Goal: Task Accomplishment & Management: Complete application form

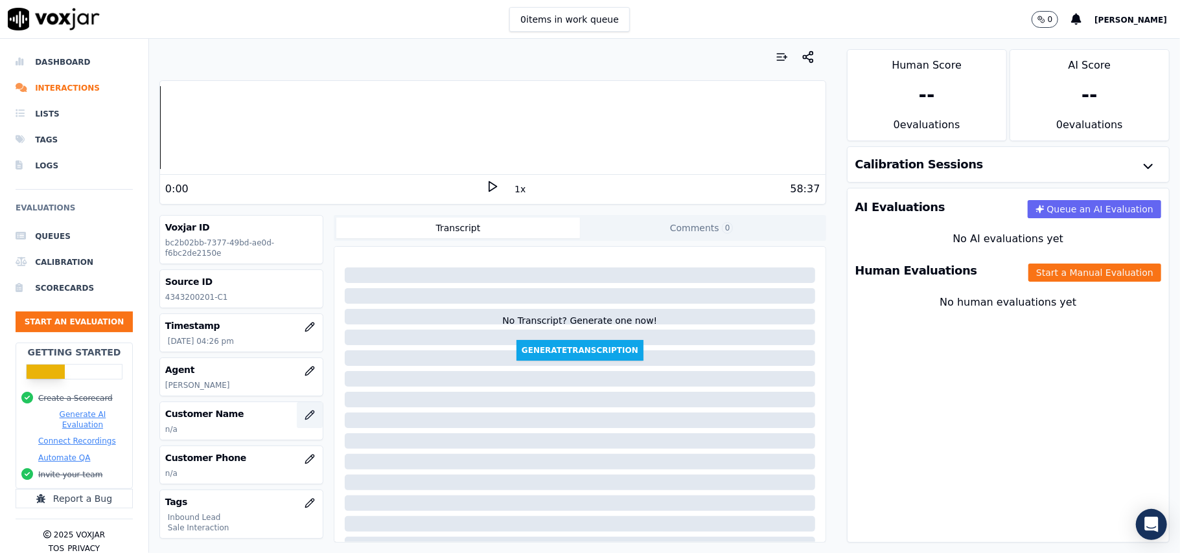
click at [297, 423] on button "button" at bounding box center [310, 415] width 26 height 26
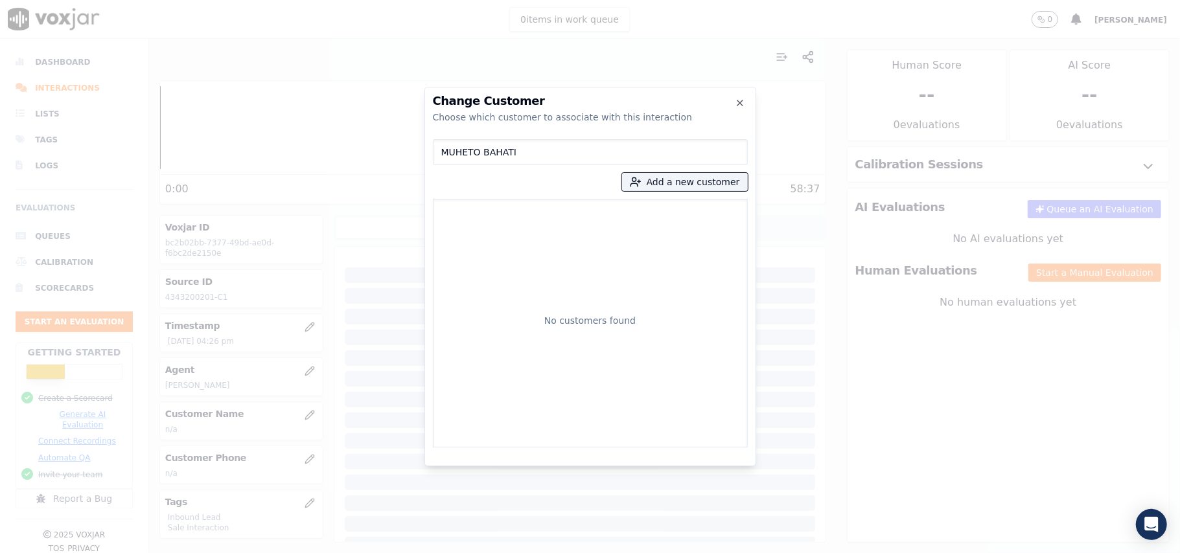
click at [444, 151] on input "MUHETO BAHATI" at bounding box center [590, 152] width 315 height 26
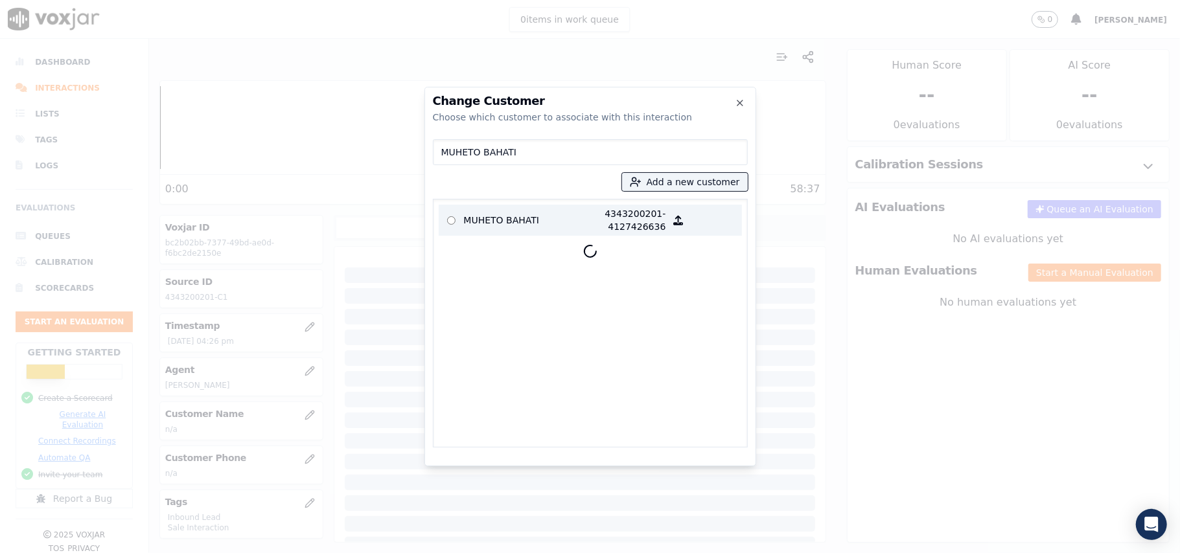
type input "MUHETO BAHATI"
click at [565, 218] on p "4343200201-4127426636" at bounding box center [615, 220] width 101 height 26
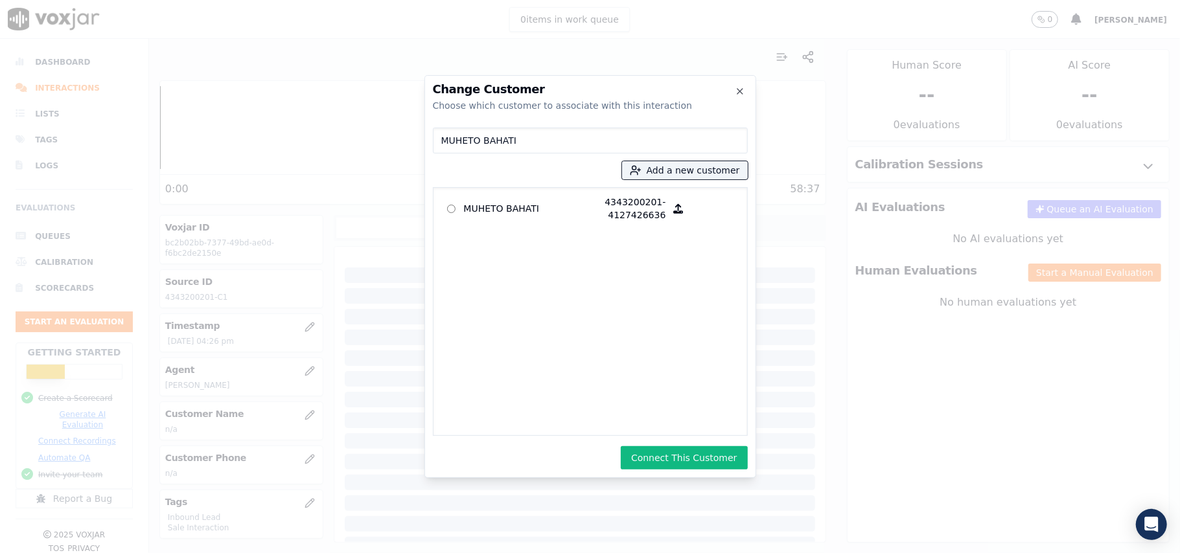
click at [676, 454] on button "Connect This Customer" at bounding box center [684, 457] width 126 height 23
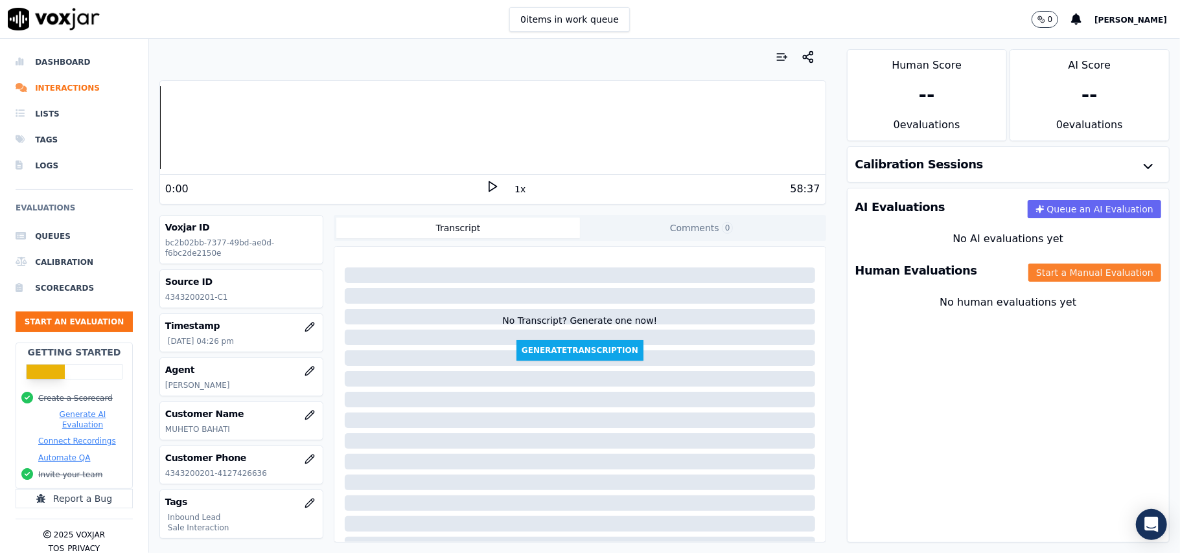
click at [1079, 269] on button "Start a Manual Evaluation" at bounding box center [1094, 273] width 133 height 18
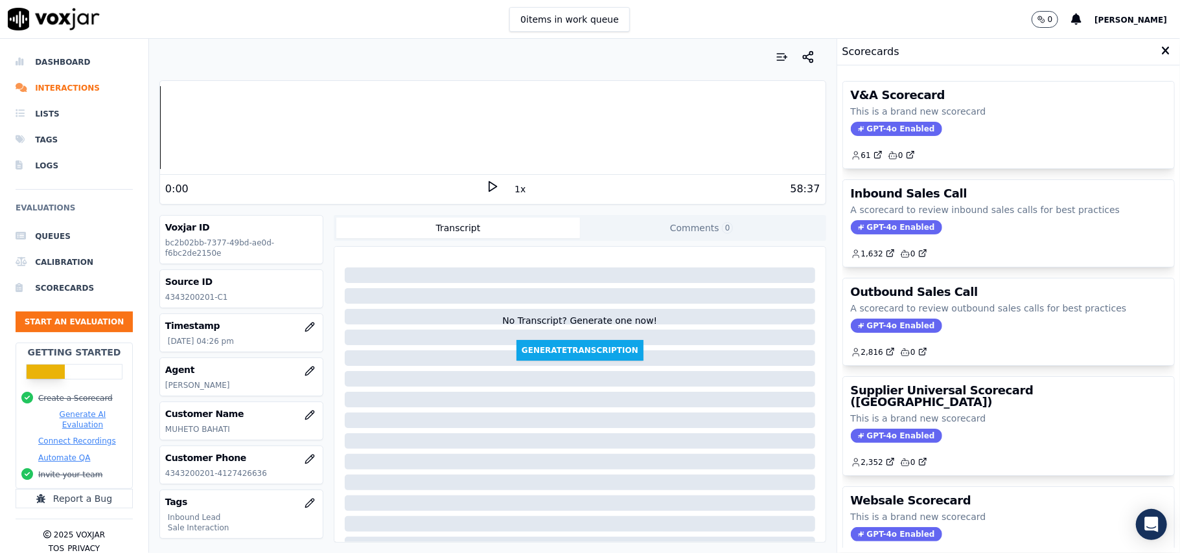
click at [886, 225] on span "GPT-4o Enabled" at bounding box center [896, 227] width 91 height 14
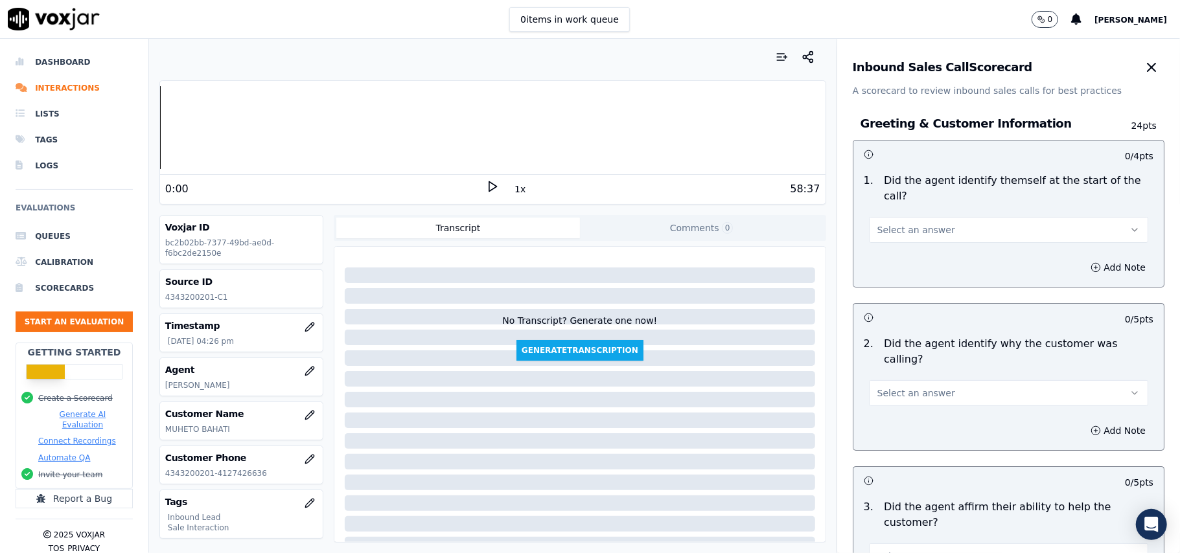
click at [902, 223] on span "Select an answer" at bounding box center [916, 229] width 78 height 13
click at [902, 242] on div "Yes" at bounding box center [980, 244] width 251 height 21
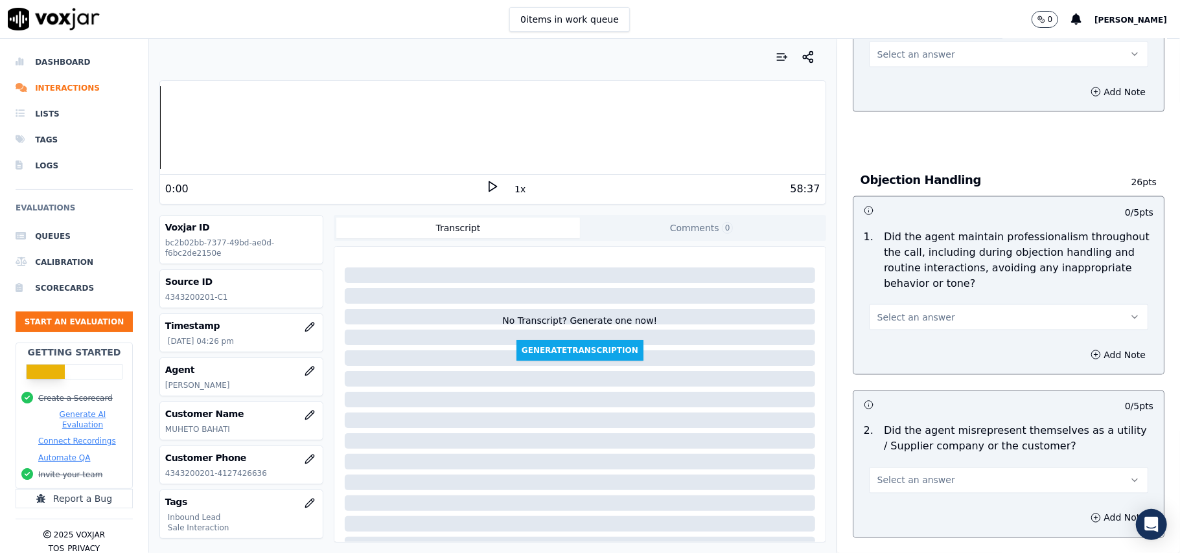
scroll to position [3626, 0]
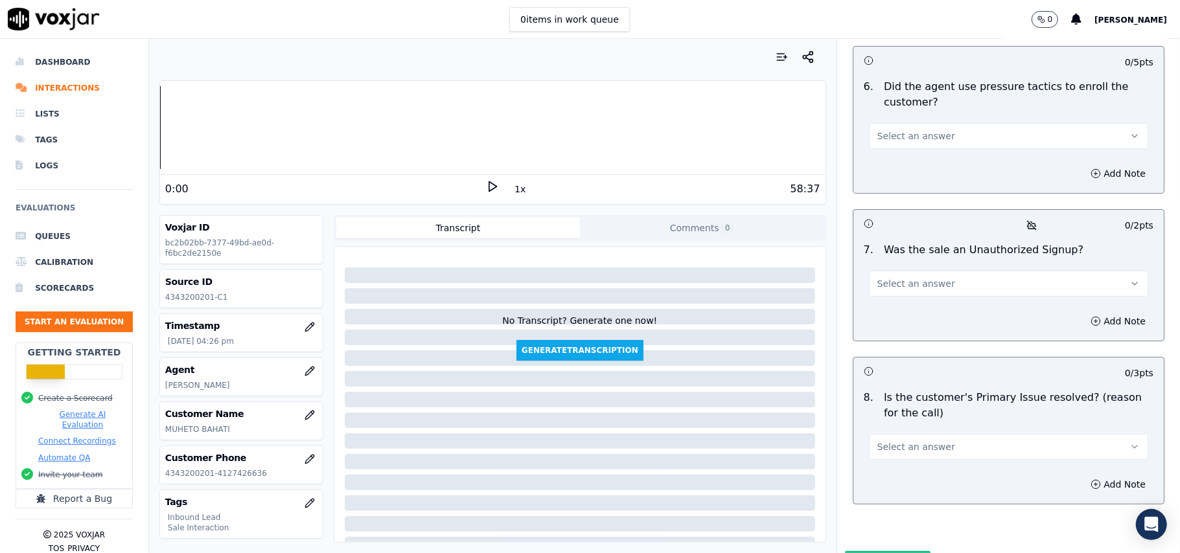
click at [967, 434] on button "Select an answer" at bounding box center [1008, 447] width 279 height 26
click at [892, 407] on div "Yes" at bounding box center [980, 408] width 251 height 21
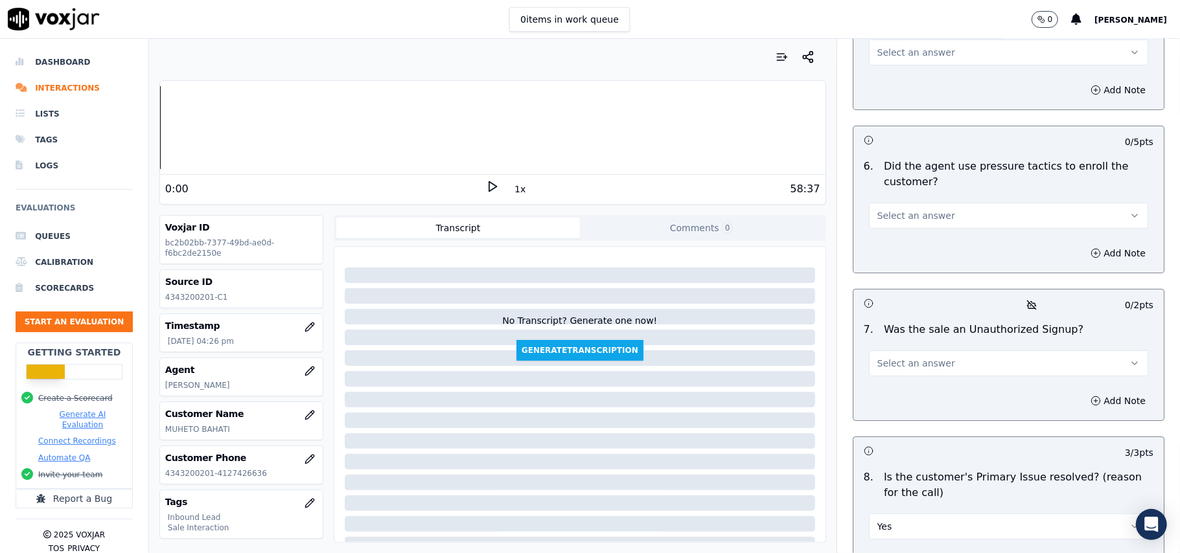
scroll to position [3453, 0]
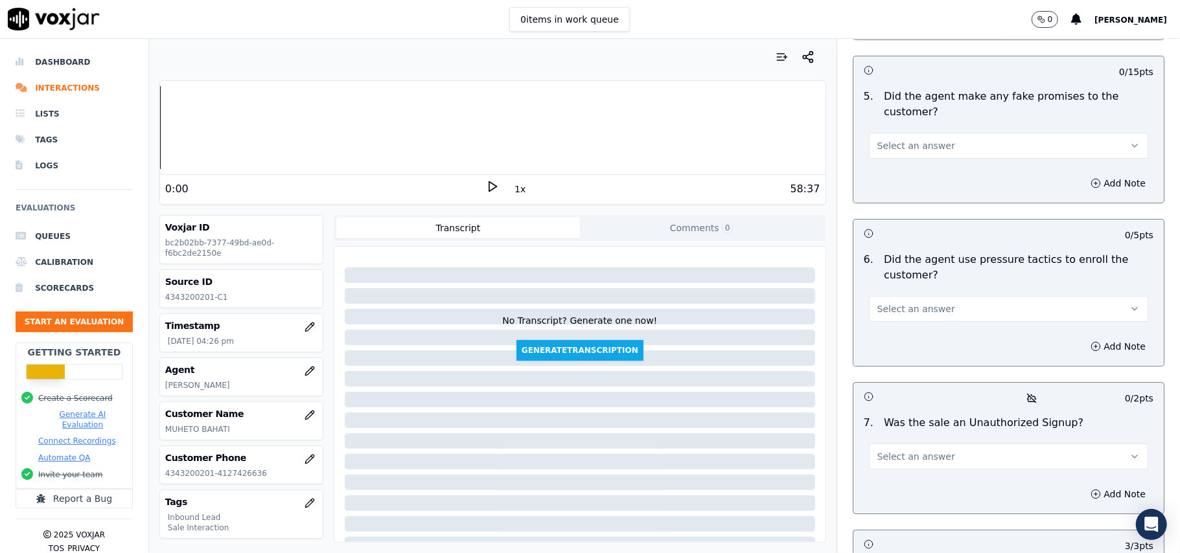
click at [900, 450] on span "Select an answer" at bounding box center [916, 456] width 78 height 13
click at [890, 431] on div "No" at bounding box center [980, 438] width 251 height 21
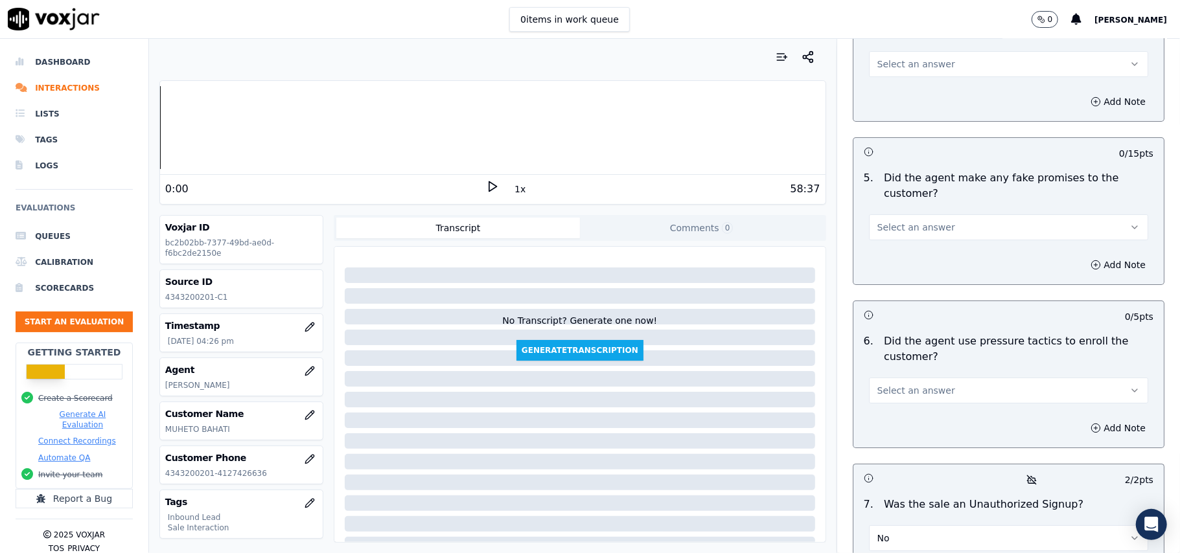
scroll to position [3281, 0]
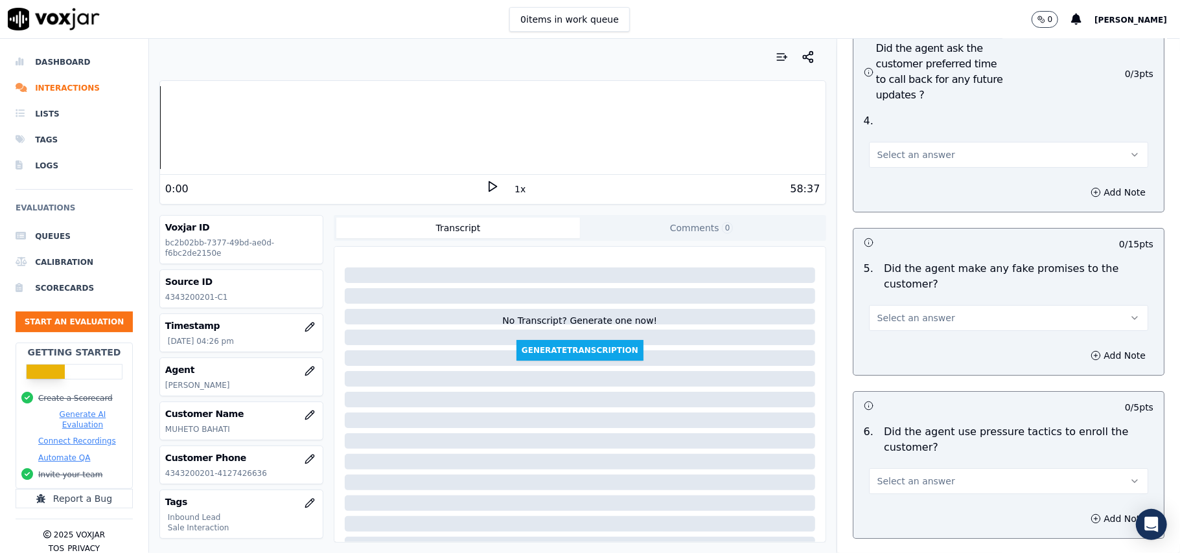
click at [907, 475] on span "Select an answer" at bounding box center [916, 481] width 78 height 13
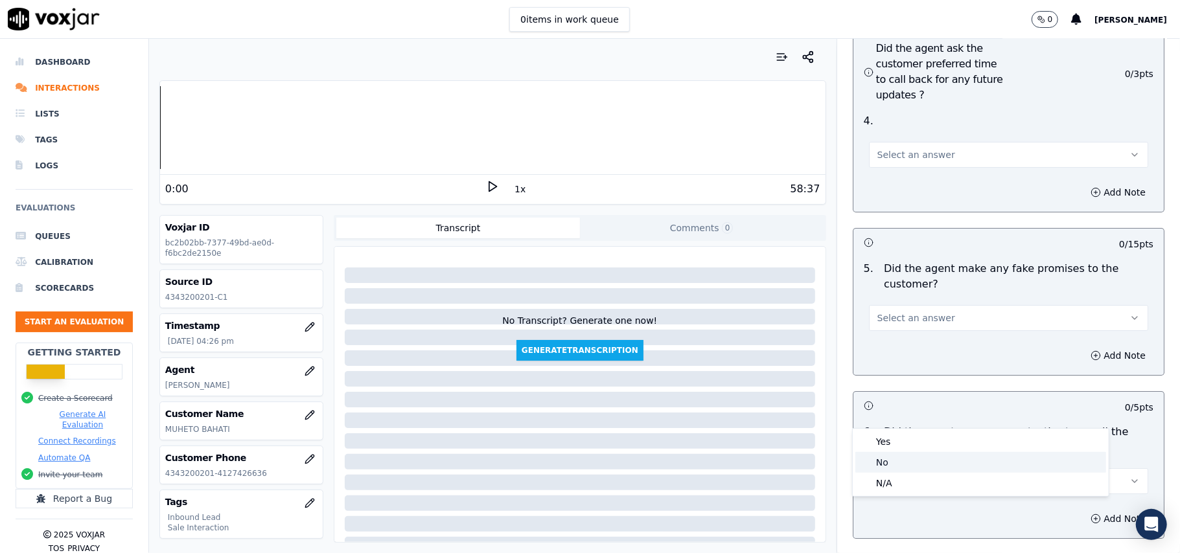
click at [900, 459] on div "No" at bounding box center [980, 462] width 251 height 21
click at [947, 305] on button "Select an answer" at bounding box center [1008, 318] width 279 height 26
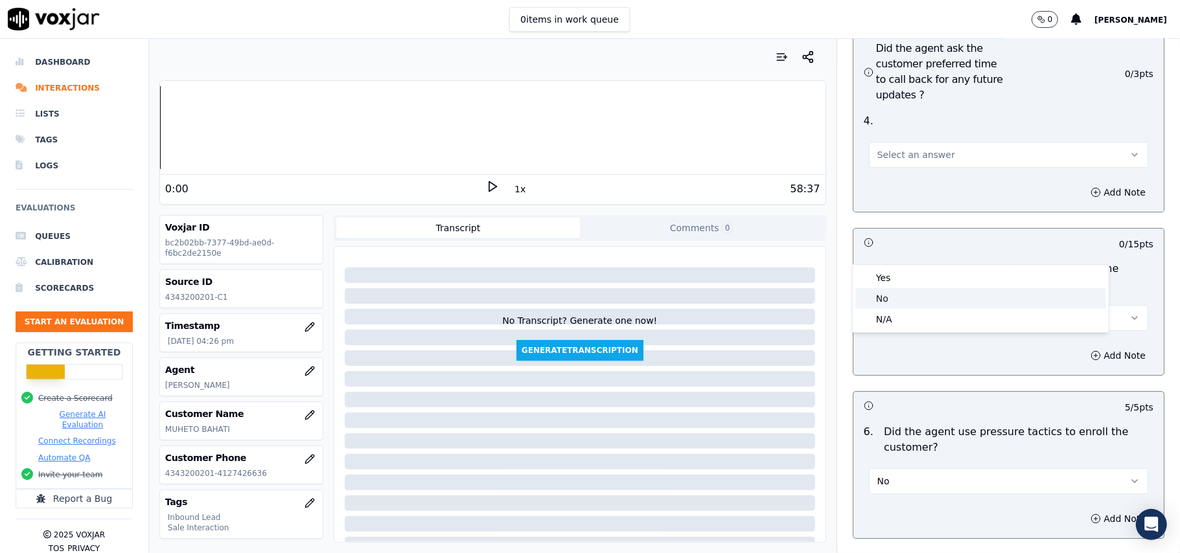
click at [920, 303] on div "No" at bounding box center [980, 298] width 251 height 21
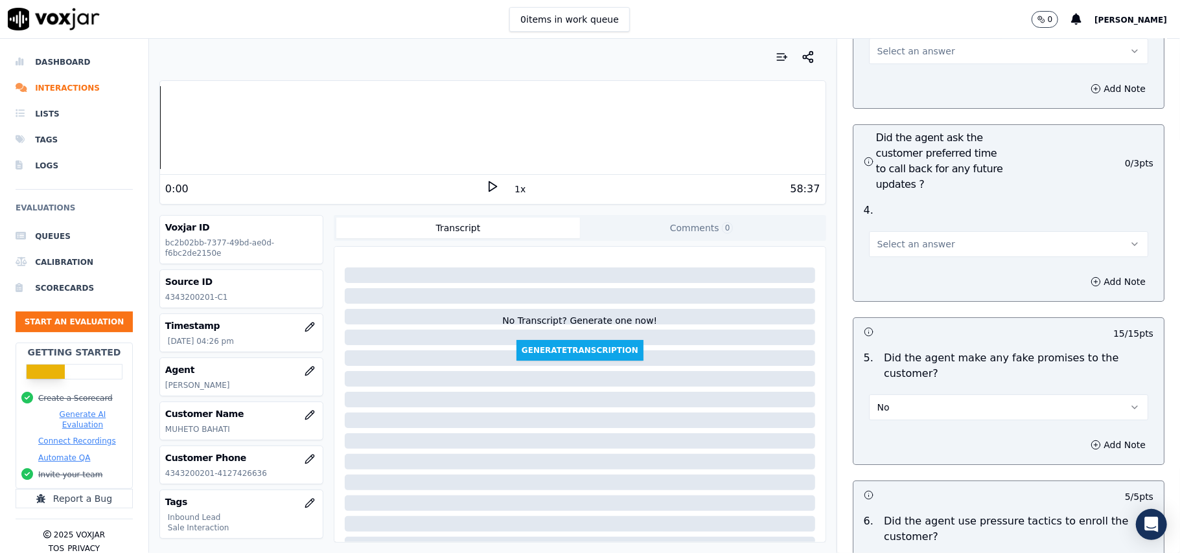
scroll to position [3108, 0]
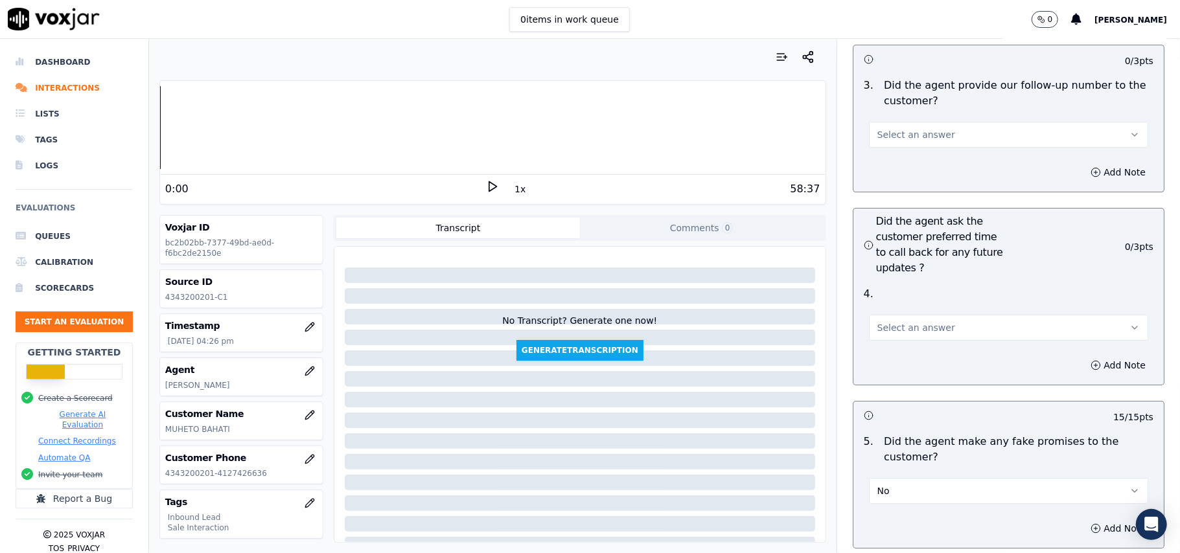
click at [923, 321] on span "Select an answer" at bounding box center [916, 327] width 78 height 13
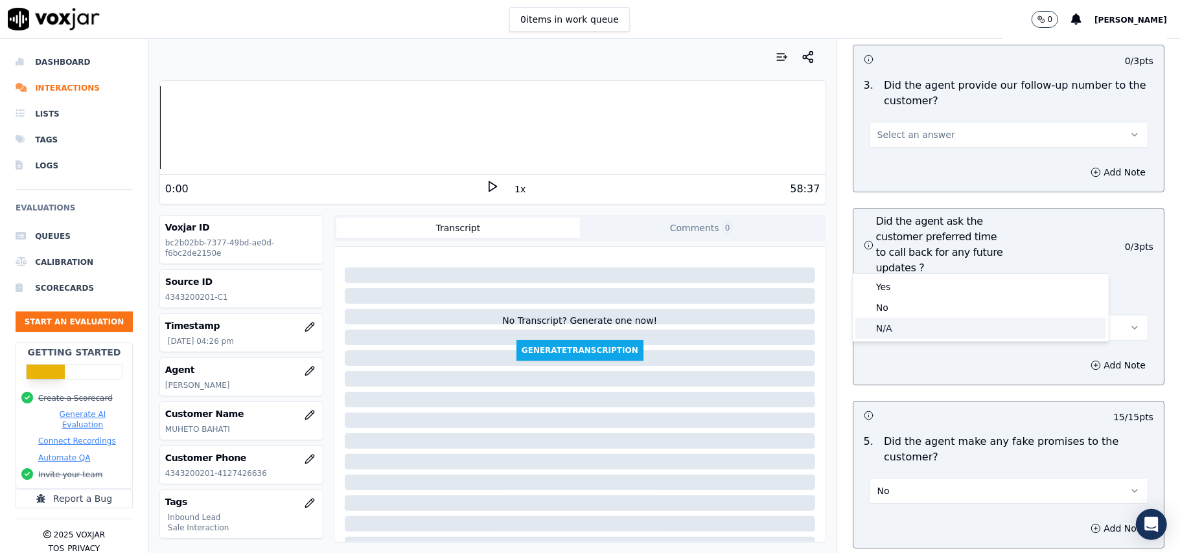
click at [910, 326] on div "N/A" at bounding box center [980, 328] width 251 height 21
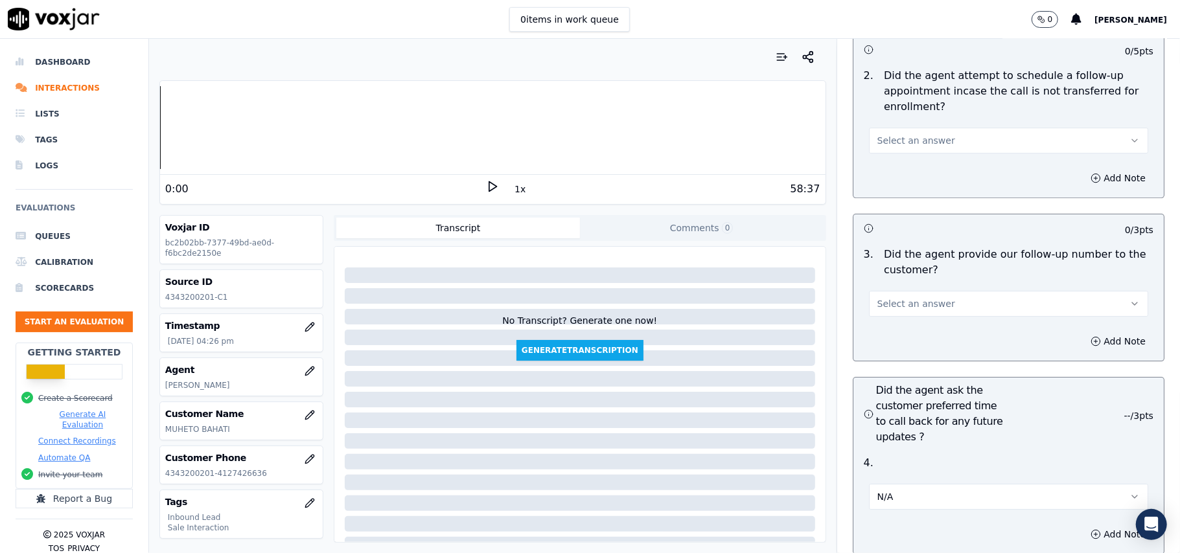
scroll to position [2762, 0]
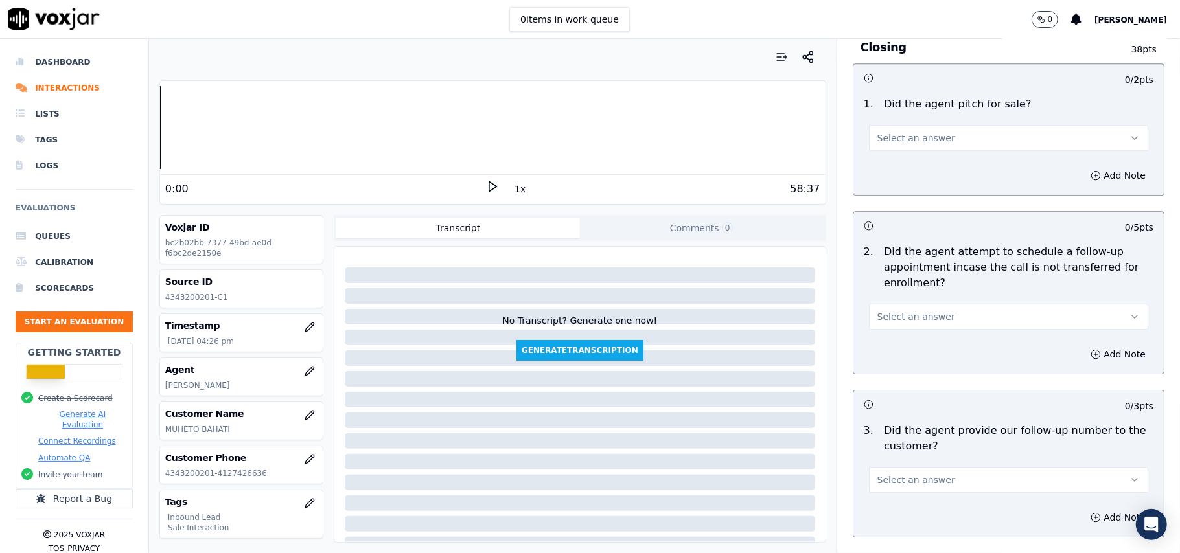
click at [911, 474] on span "Select an answer" at bounding box center [916, 480] width 78 height 13
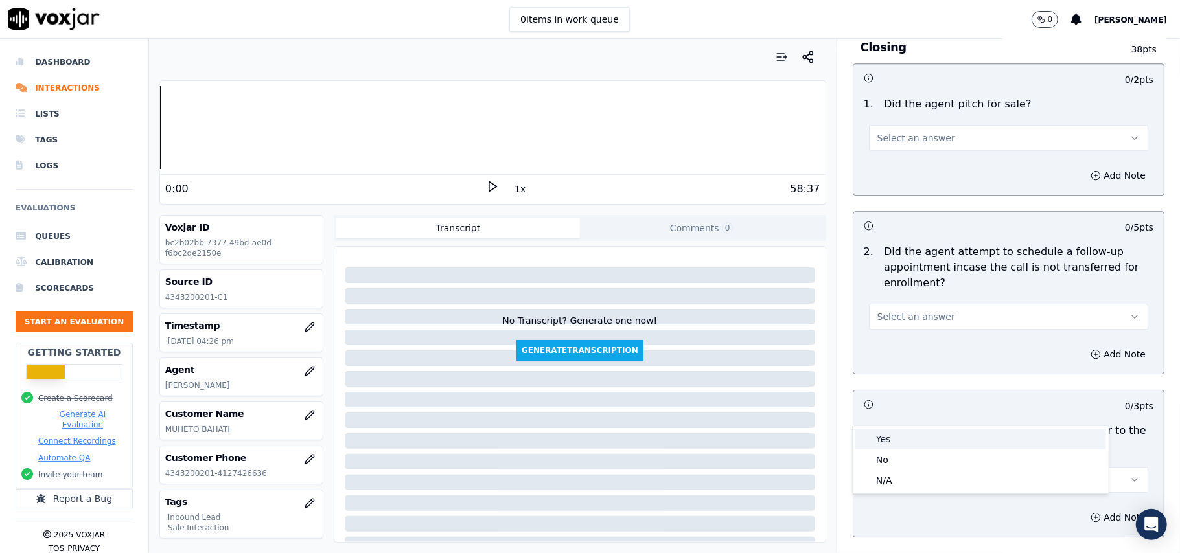
click at [889, 442] on div "Yes" at bounding box center [980, 439] width 251 height 21
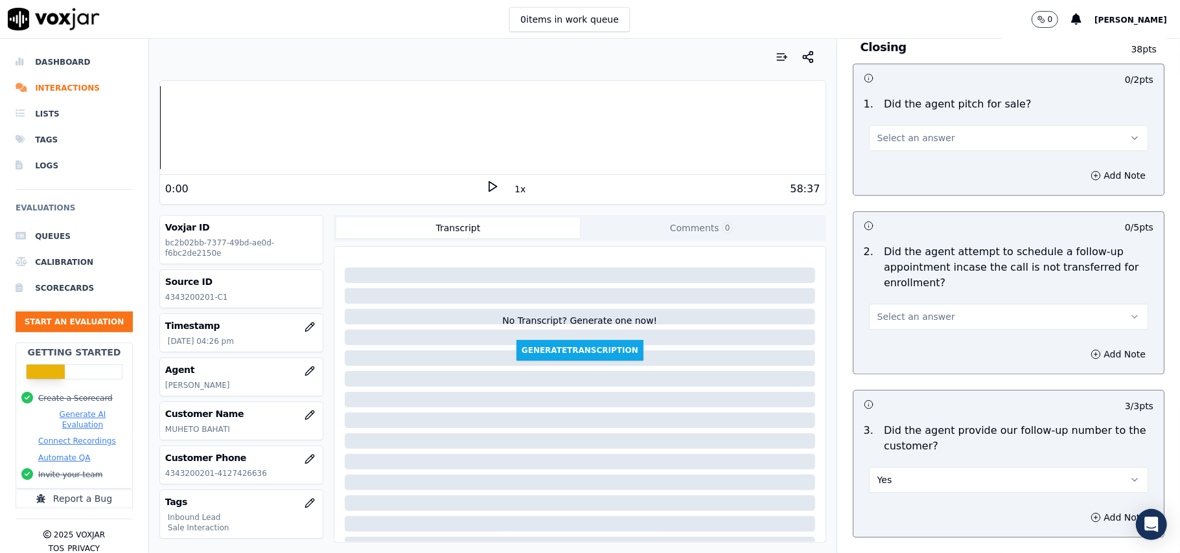
scroll to position [2589, 0]
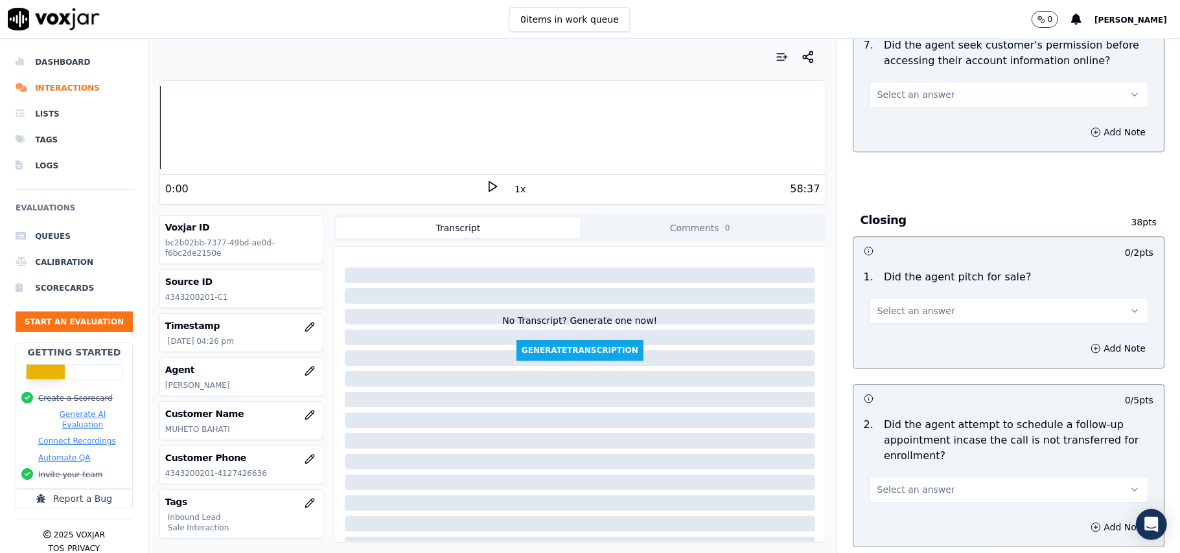
click at [889, 433] on div "2 . Did the agent attempt to schedule a follow-up appointment incase the call i…" at bounding box center [1008, 460] width 310 height 96
click at [902, 483] on span "Select an answer" at bounding box center [916, 489] width 78 height 13
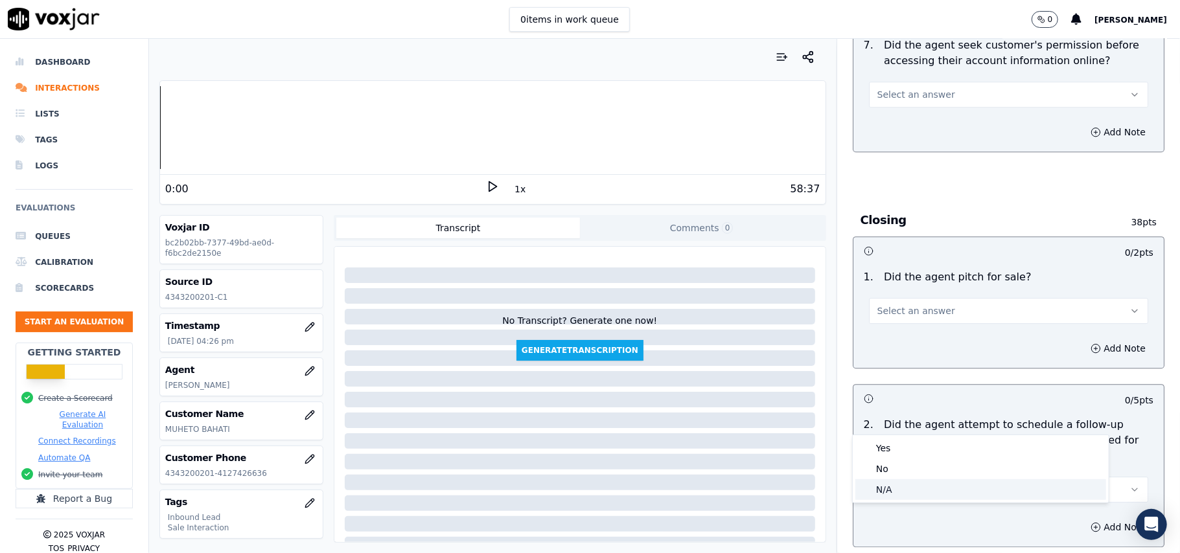
click at [897, 483] on div "N/A" at bounding box center [980, 489] width 251 height 21
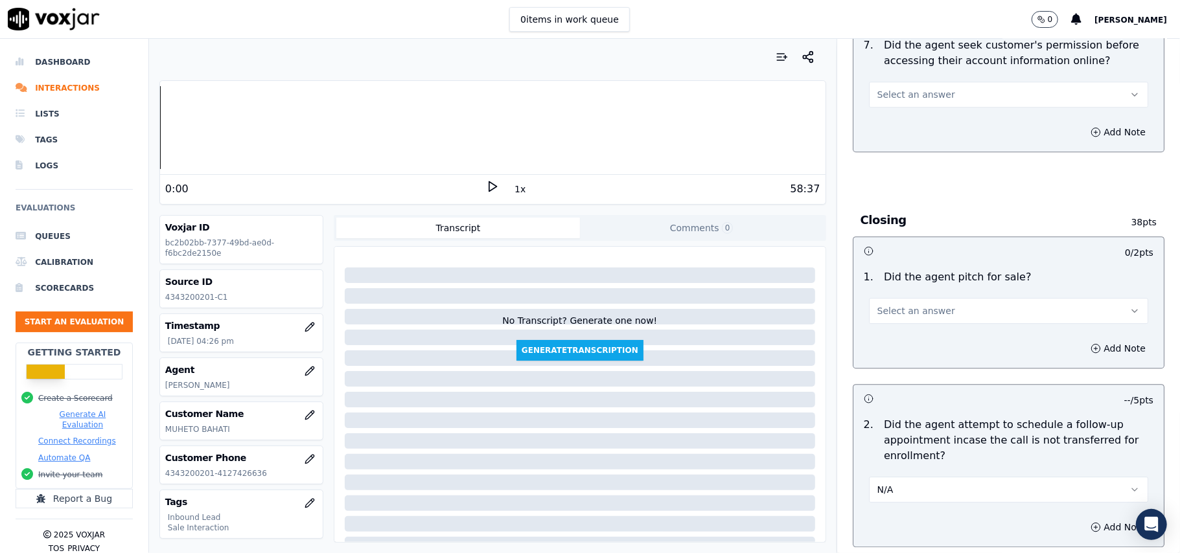
click at [908, 298] on button "Select an answer" at bounding box center [1008, 311] width 279 height 26
click at [913, 265] on div "Yes" at bounding box center [980, 268] width 251 height 21
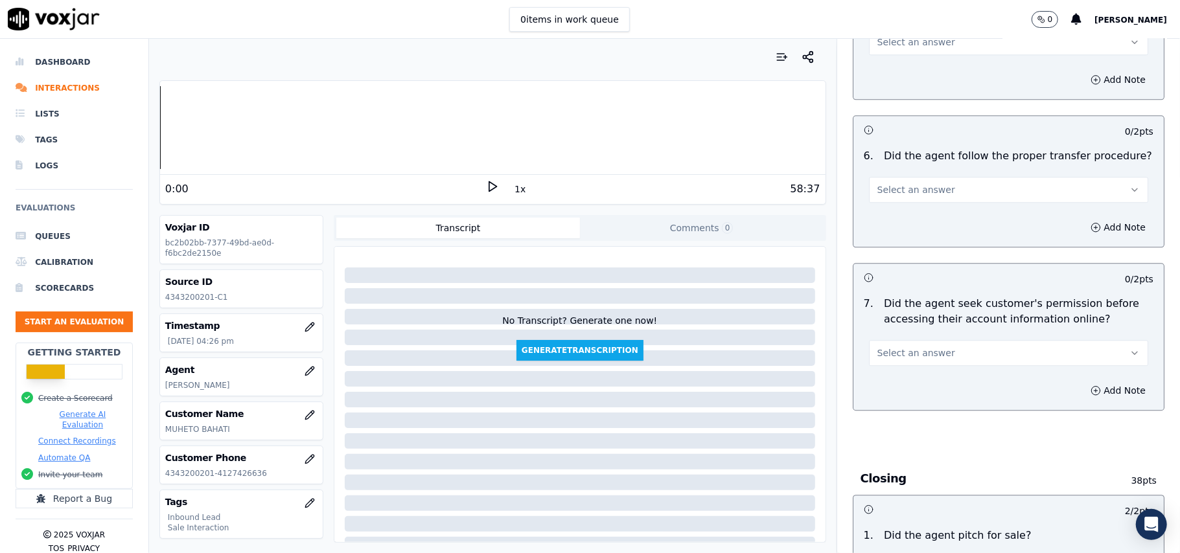
scroll to position [2330, 0]
drag, startPoint x: 926, startPoint y: 273, endPoint x: 925, endPoint y: 296, distance: 23.3
click at [926, 341] on button "Select an answer" at bounding box center [1008, 354] width 279 height 26
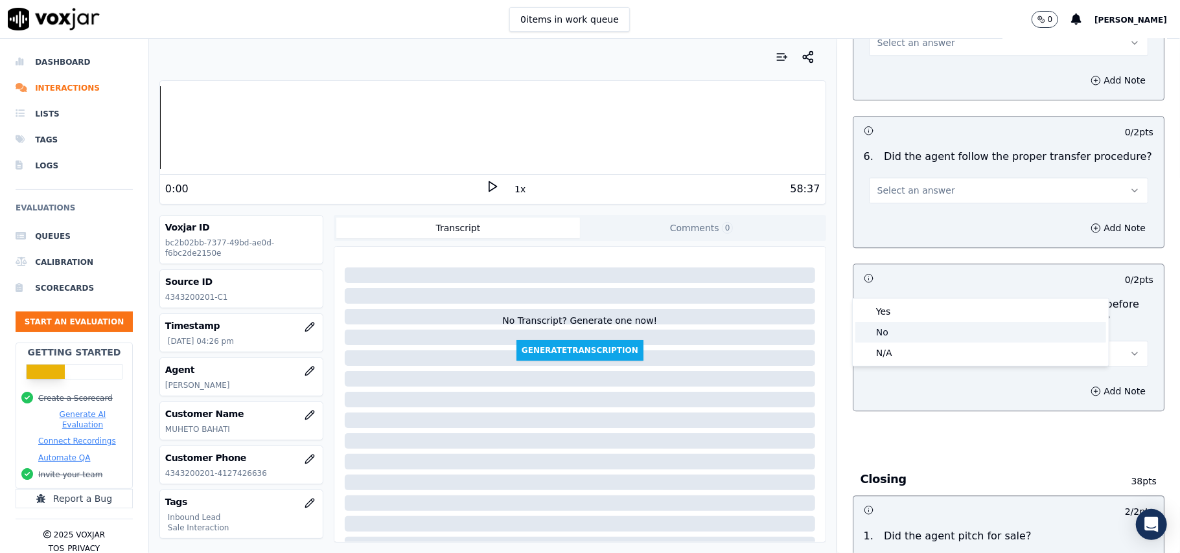
click at [922, 336] on div "No" at bounding box center [980, 332] width 251 height 21
click at [1082, 382] on button "Add Note" at bounding box center [1117, 391] width 71 height 18
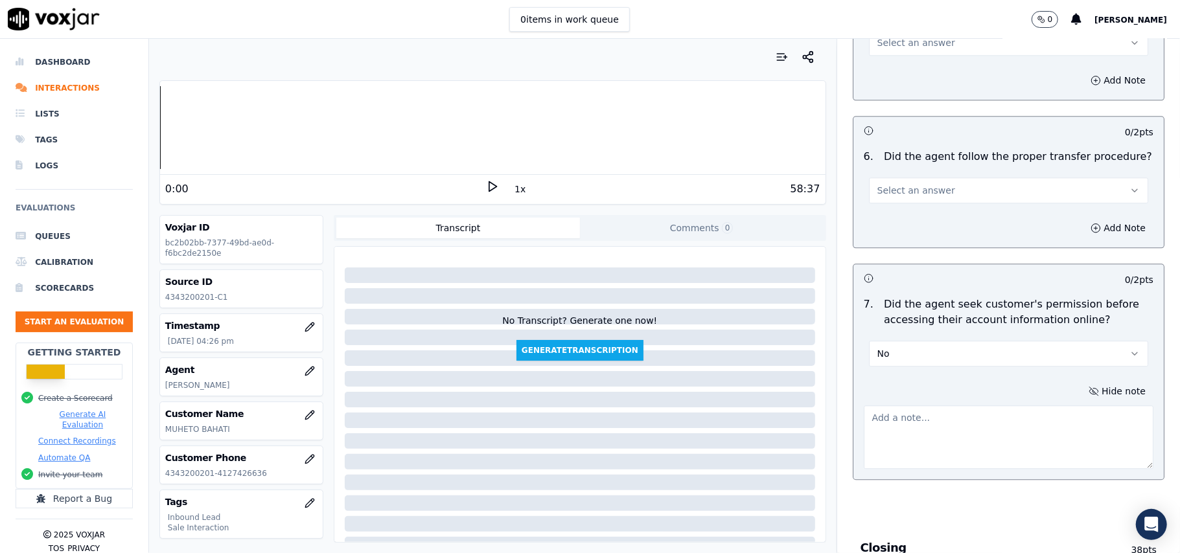
click at [884, 406] on textarea at bounding box center [1009, 437] width 290 height 63
paste textarea "@ 04:38 – The agent did not take the reference before sharing the account. Afte…"
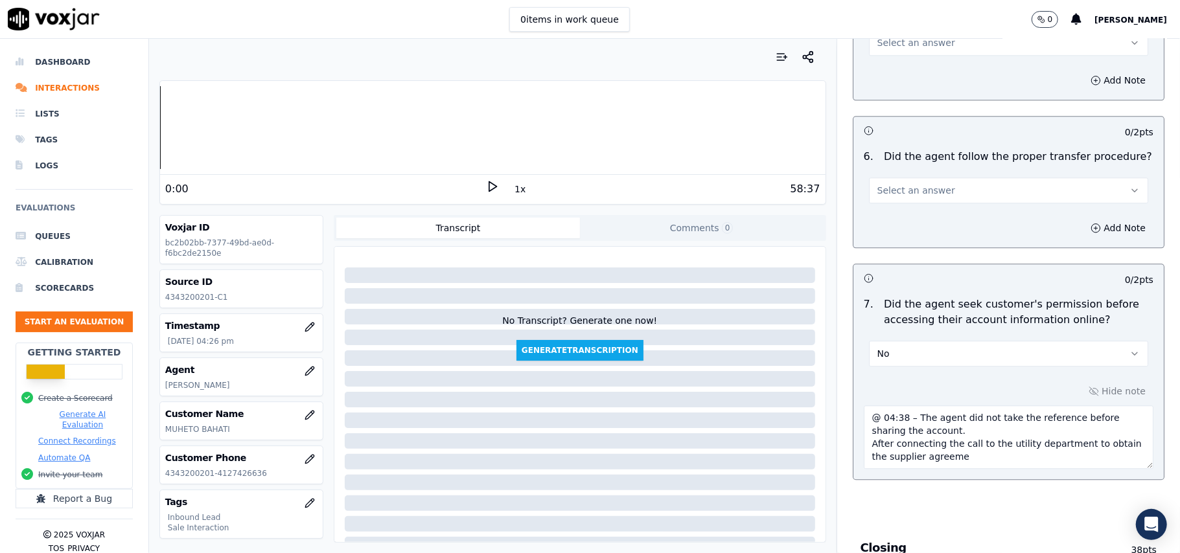
click at [864, 406] on textarea "@ 04:38 – The agent did not take the reference before sharing the account. Afte…" at bounding box center [1009, 437] width 290 height 63
paste textarea "Call ID: 114836"
drag, startPoint x: 851, startPoint y: 365, endPoint x: 983, endPoint y: 402, distance: 136.4
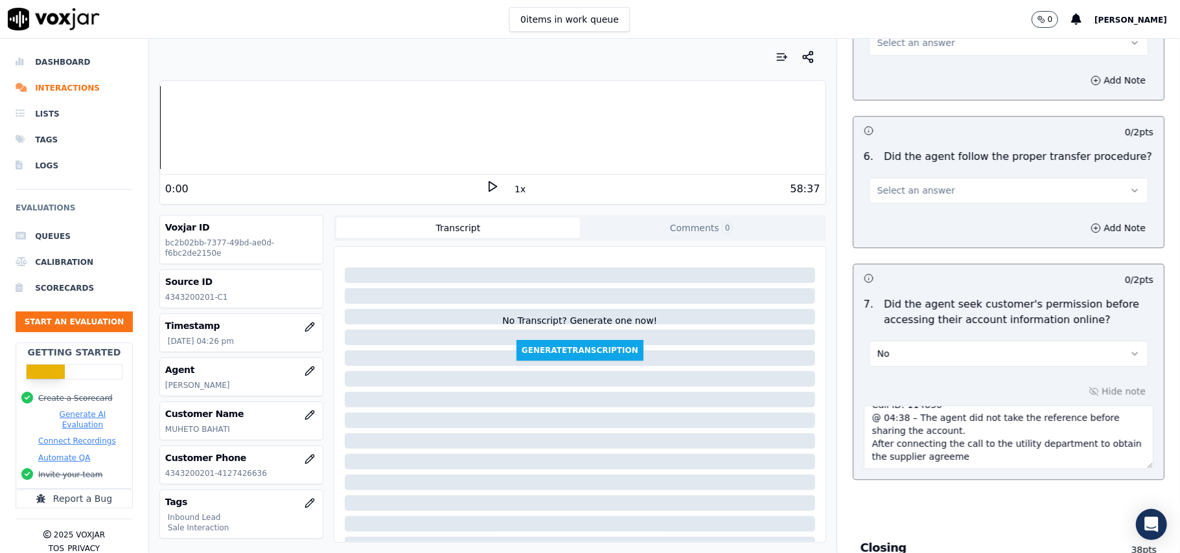
click at [983, 402] on div "Hide note Call ID: 114836 @ 04:38 – The agent did not take the reference before…" at bounding box center [1008, 426] width 310 height 108
click at [967, 406] on textarea "Call ID: 114836 @ 04:38 – The agent did not take the reference before sharing t…" at bounding box center [1009, 437] width 290 height 63
drag, startPoint x: 855, startPoint y: 371, endPoint x: 1048, endPoint y: 411, distance: 197.1
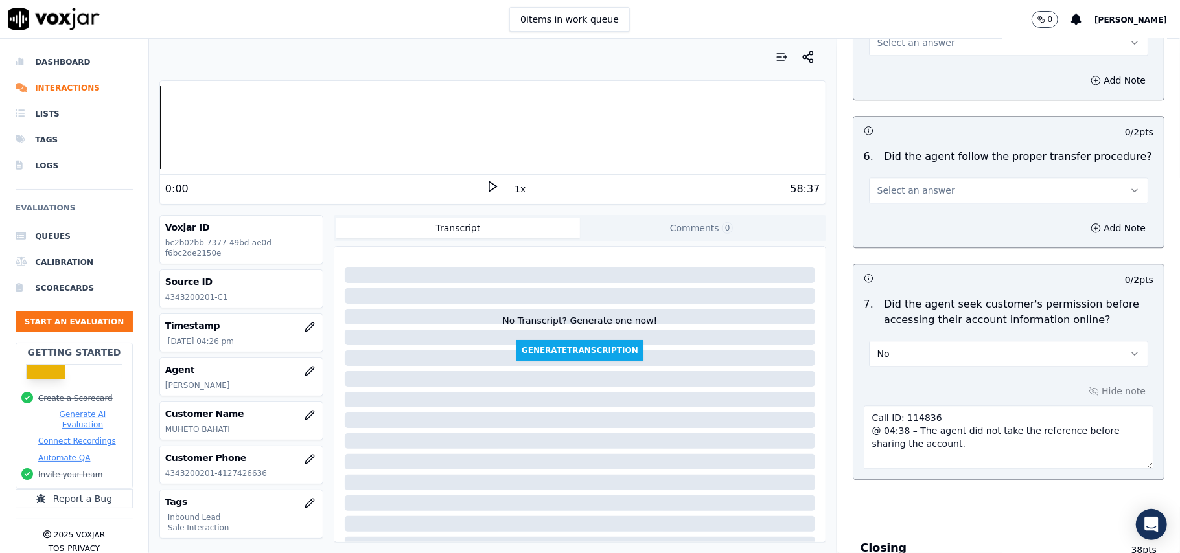
type textarea "Call ID: 114836 @ 04:38 – The agent did not take the reference before sharing t…"
click at [868, 297] on div "7 . Did the agent seek customer's permission before accessing their account inf…" at bounding box center [1008, 332] width 310 height 80
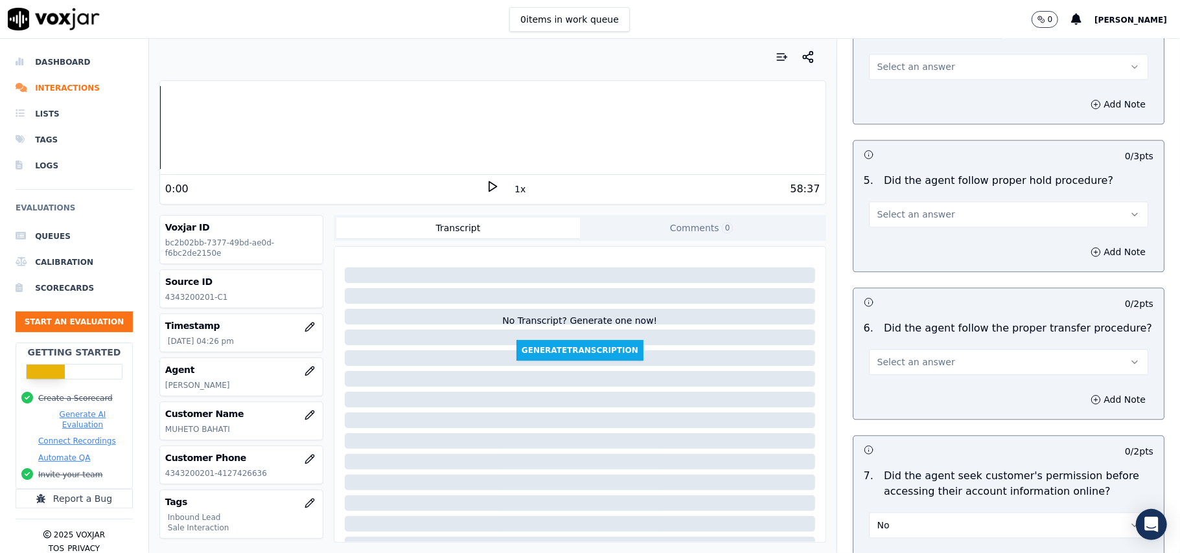
scroll to position [2157, 0]
click at [908, 357] on span "Select an answer" at bounding box center [916, 363] width 78 height 13
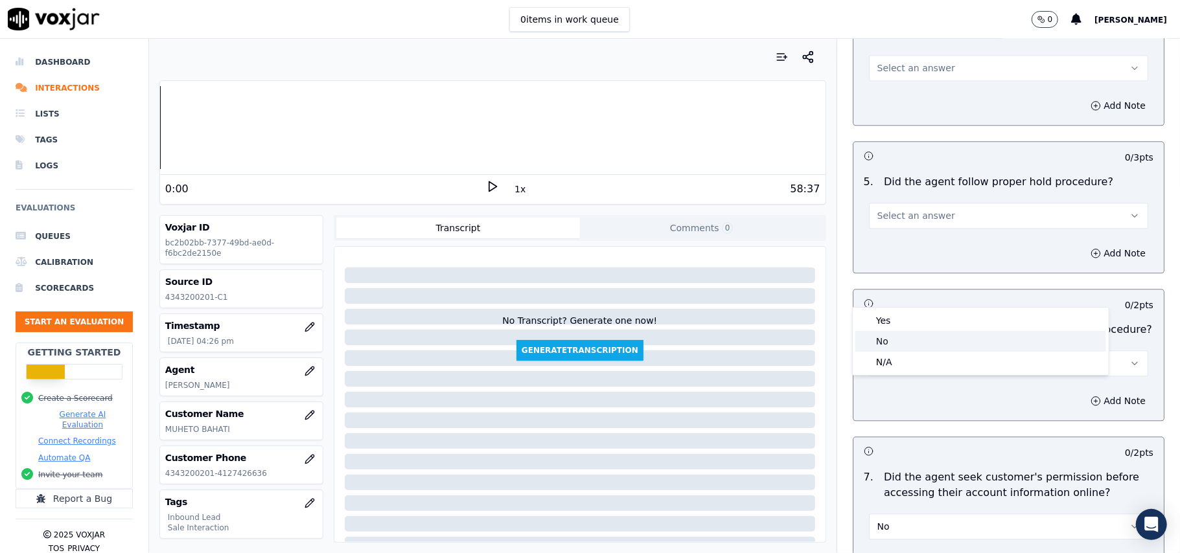
click at [889, 308] on div "Yes No N/A" at bounding box center [981, 341] width 256 height 67
click at [889, 319] on div "Yes" at bounding box center [980, 320] width 251 height 21
click at [907, 203] on button "Select an answer" at bounding box center [1008, 216] width 279 height 26
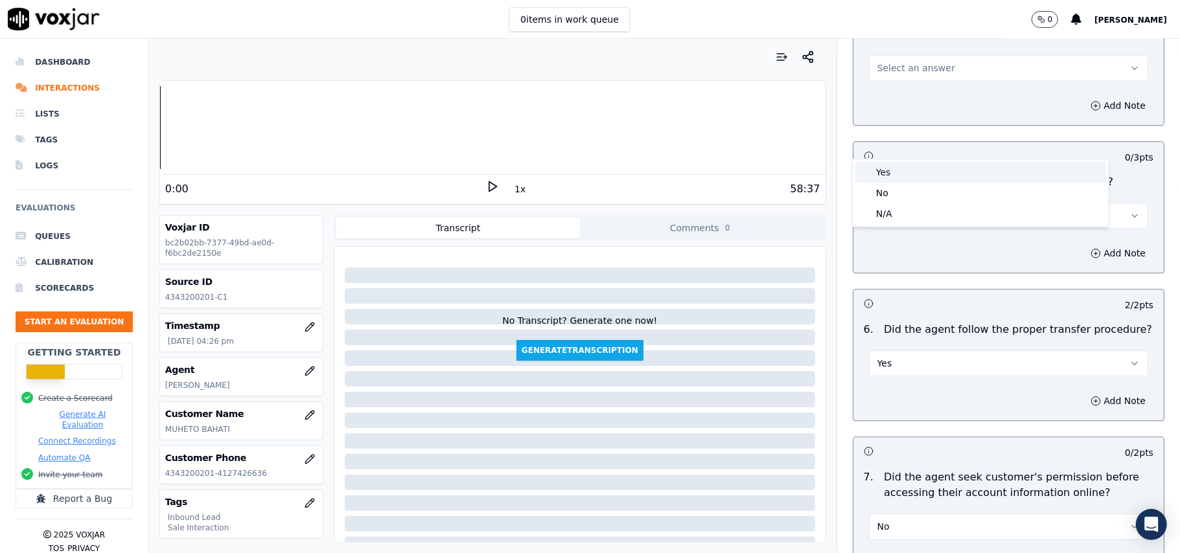
click at [908, 171] on div "Yes" at bounding box center [980, 172] width 251 height 21
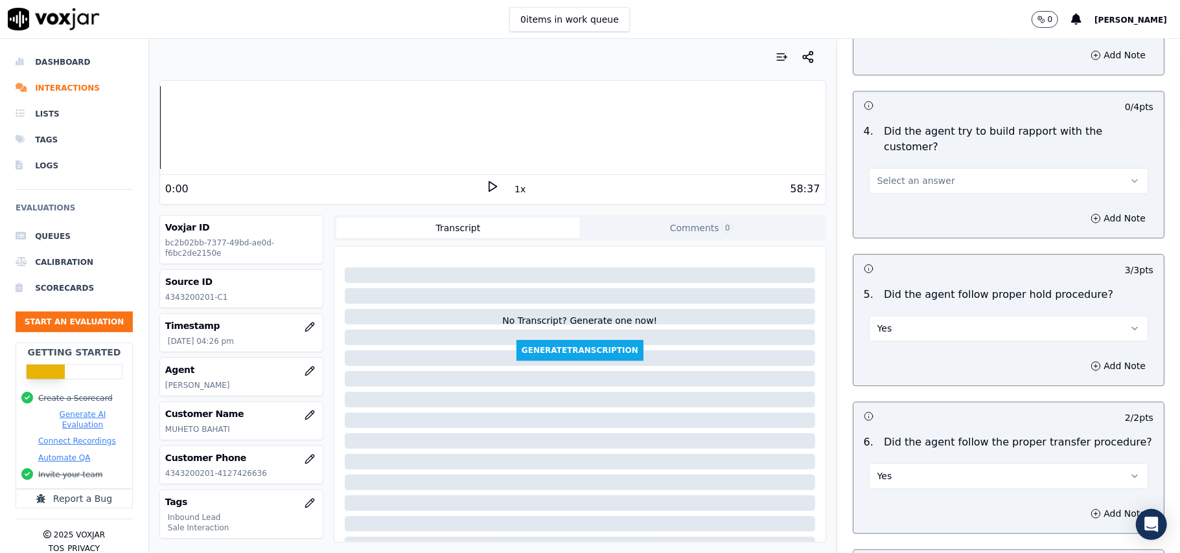
scroll to position [1898, 0]
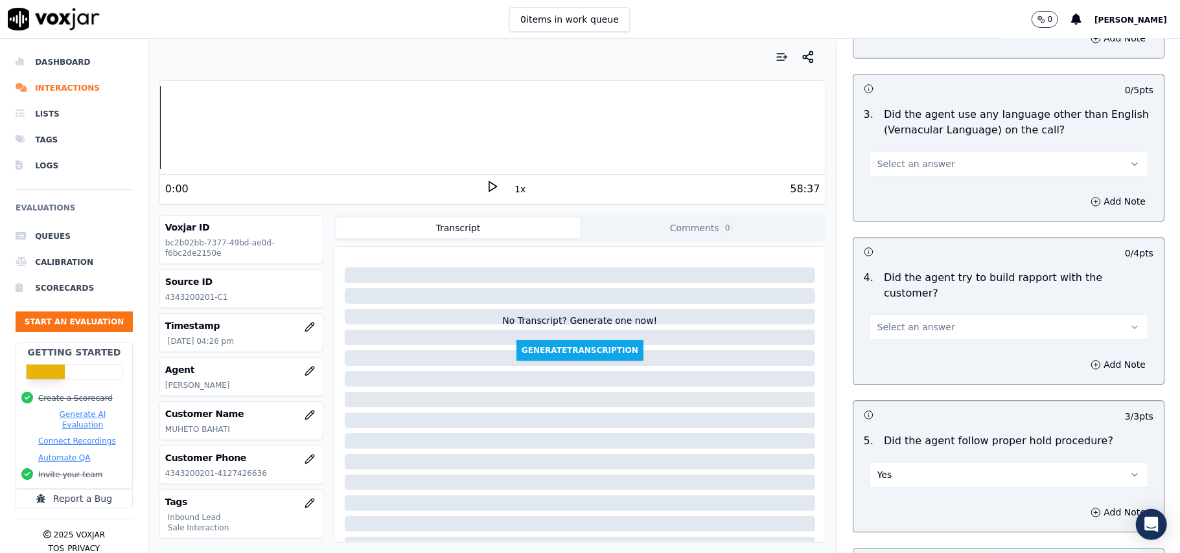
click at [908, 314] on button "Select an answer" at bounding box center [1008, 327] width 279 height 26
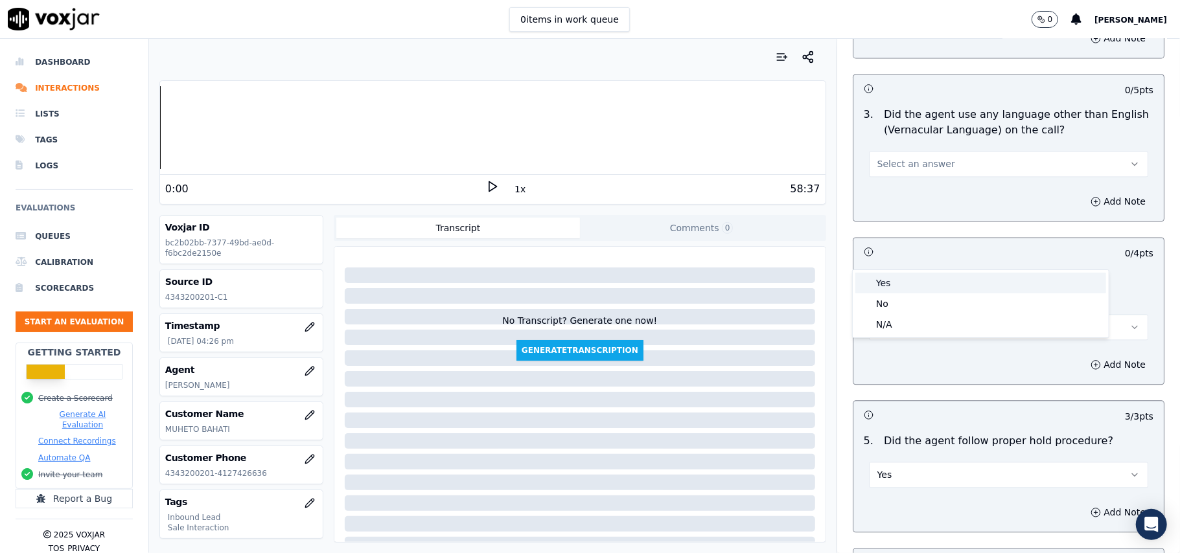
click at [907, 282] on div "Yes" at bounding box center [980, 283] width 251 height 21
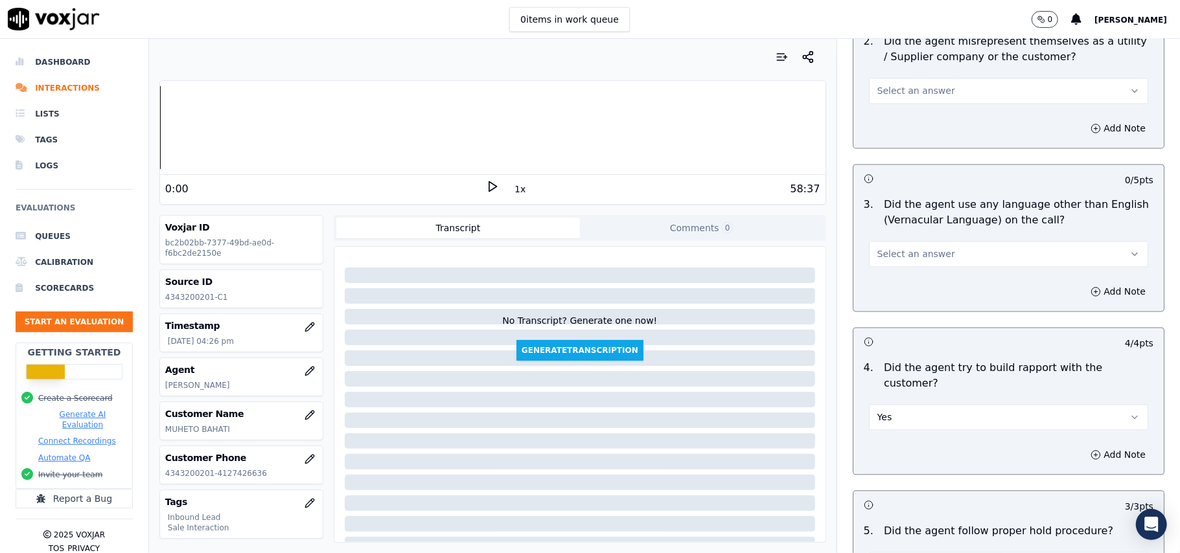
scroll to position [1726, 0]
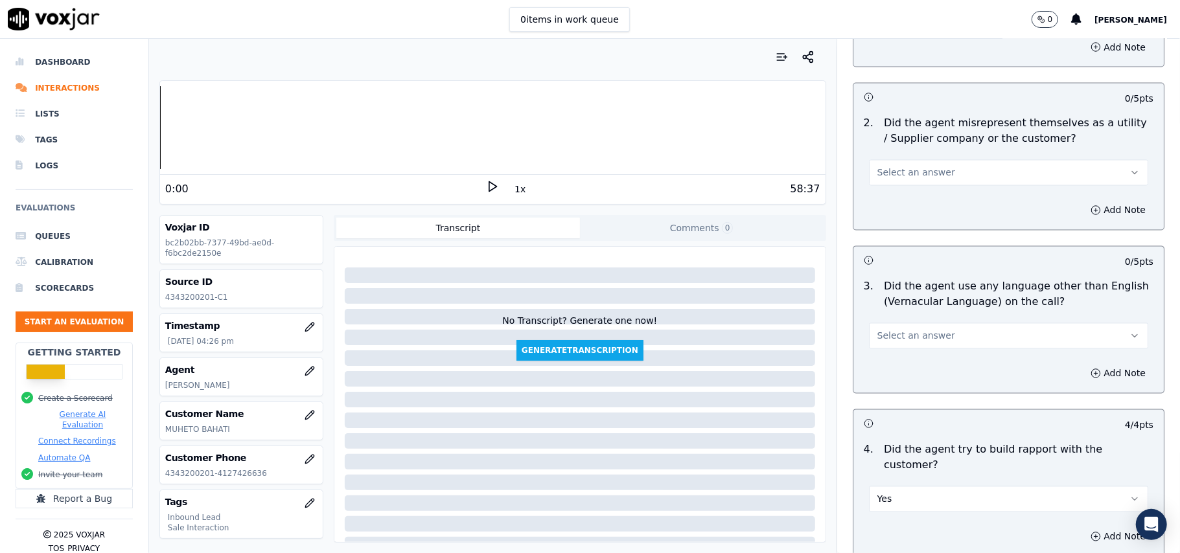
click at [910, 330] on span "Select an answer" at bounding box center [916, 336] width 78 height 13
click at [910, 307] on div "Yes" at bounding box center [980, 307] width 251 height 21
click at [904, 323] on button "Yes" at bounding box center [1008, 336] width 279 height 26
click at [885, 327] on div "No" at bounding box center [980, 328] width 251 height 21
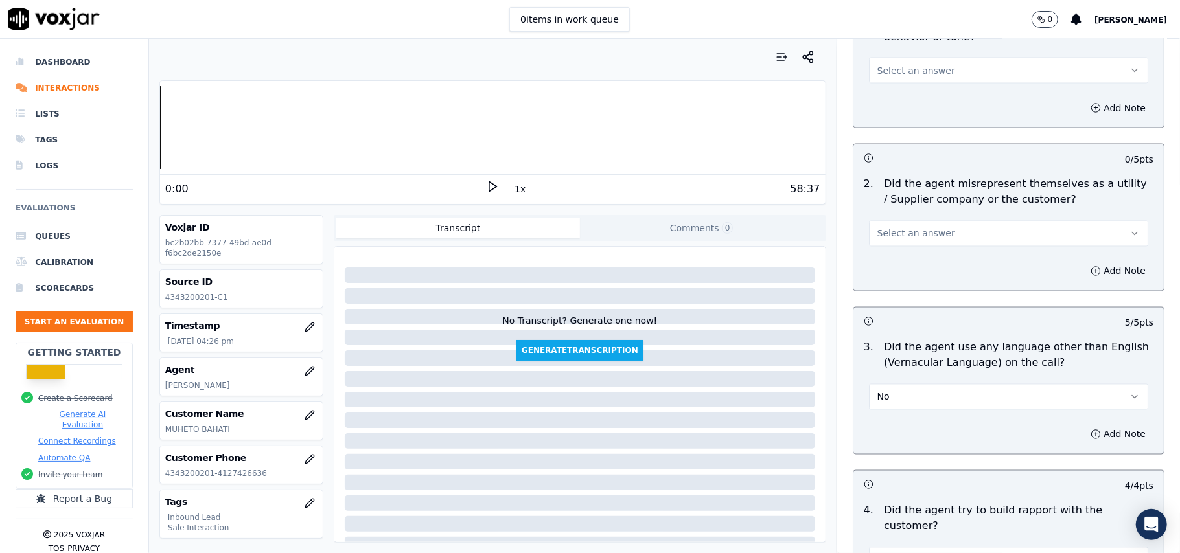
scroll to position [1553, 0]
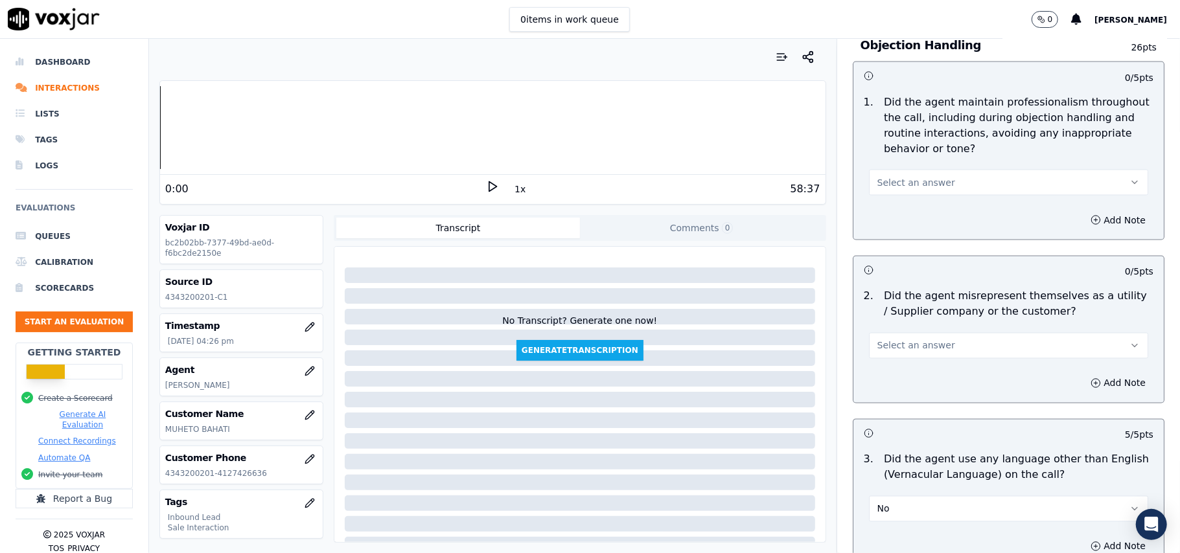
click at [904, 339] on span "Select an answer" at bounding box center [916, 345] width 78 height 13
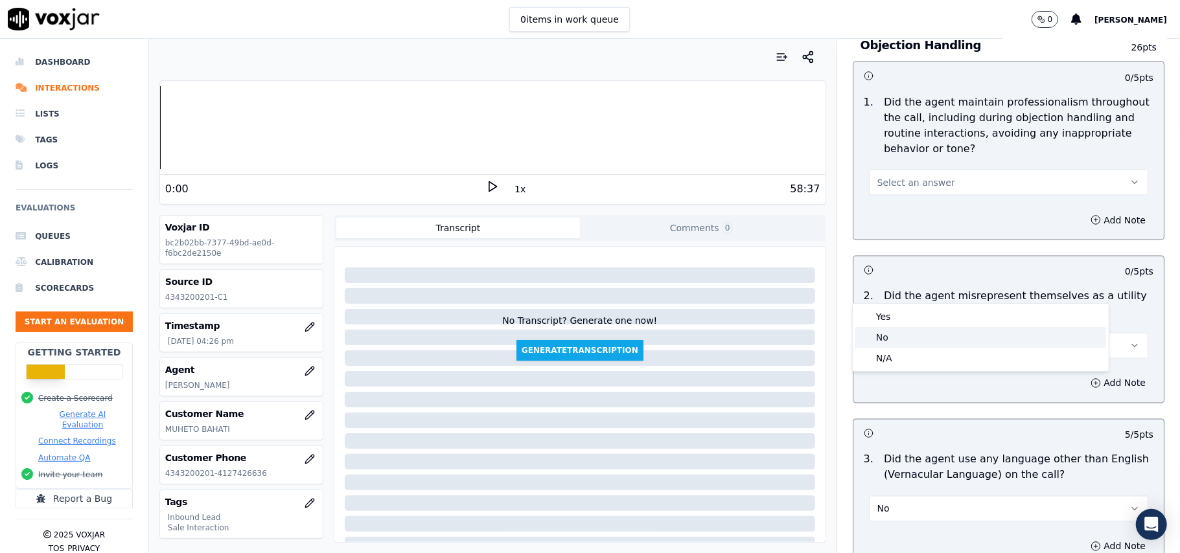
click at [890, 334] on div "No" at bounding box center [980, 337] width 251 height 21
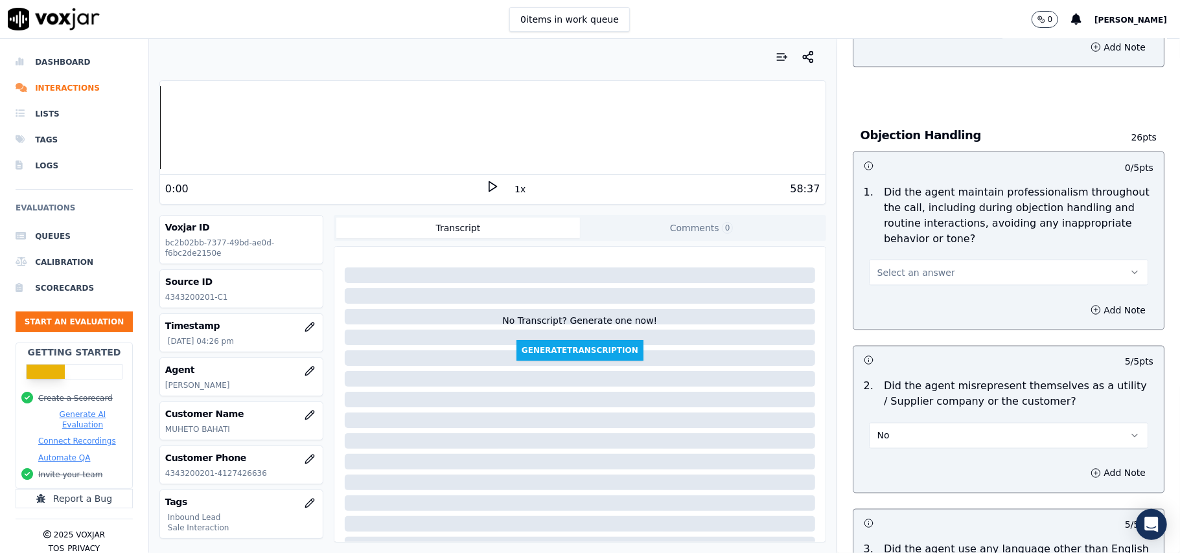
scroll to position [1380, 0]
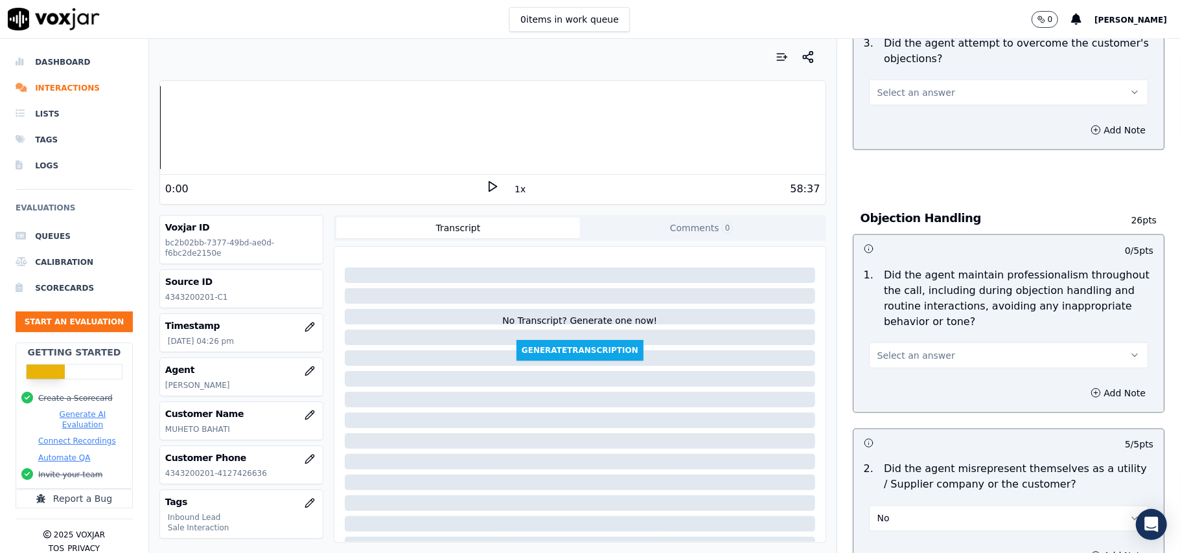
click at [925, 349] on span "Select an answer" at bounding box center [916, 355] width 78 height 13
click at [889, 339] on div "No" at bounding box center [980, 346] width 251 height 21
click at [1082, 384] on button "Add Note" at bounding box center [1117, 393] width 71 height 18
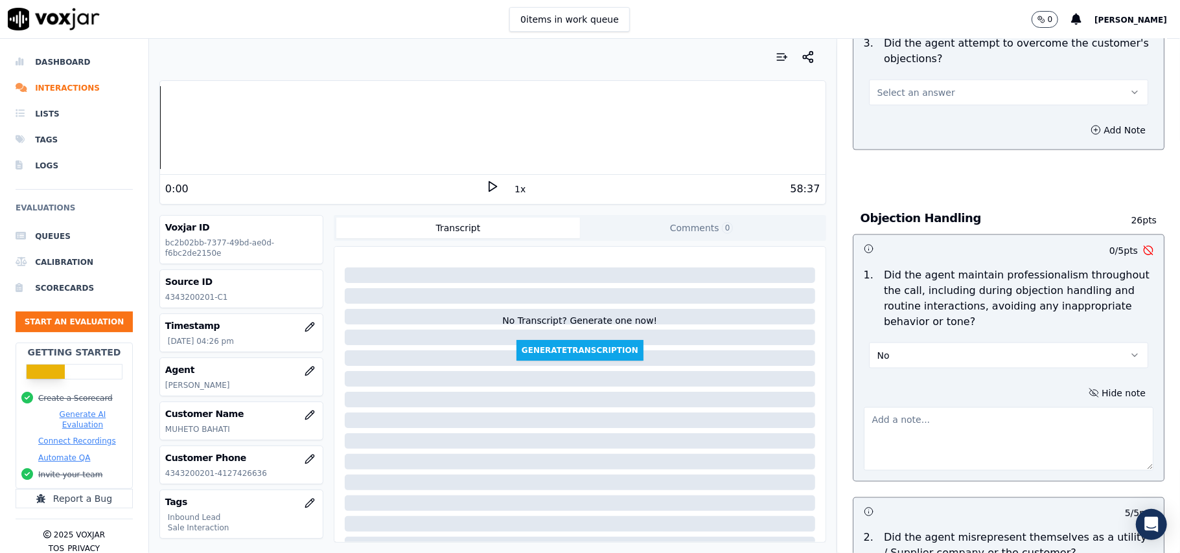
click at [910, 407] on textarea at bounding box center [1009, 438] width 290 height 63
type textarea "AS the"
drag, startPoint x: 869, startPoint y: 351, endPoint x: 775, endPoint y: 352, distance: 93.9
click at [775, 352] on div "Your browser does not support the audio element. 0:00 1x 58:37 Voxjar ID bc2b02…" at bounding box center [664, 296] width 1031 height 514
click at [877, 349] on span "No" at bounding box center [883, 355] width 12 height 13
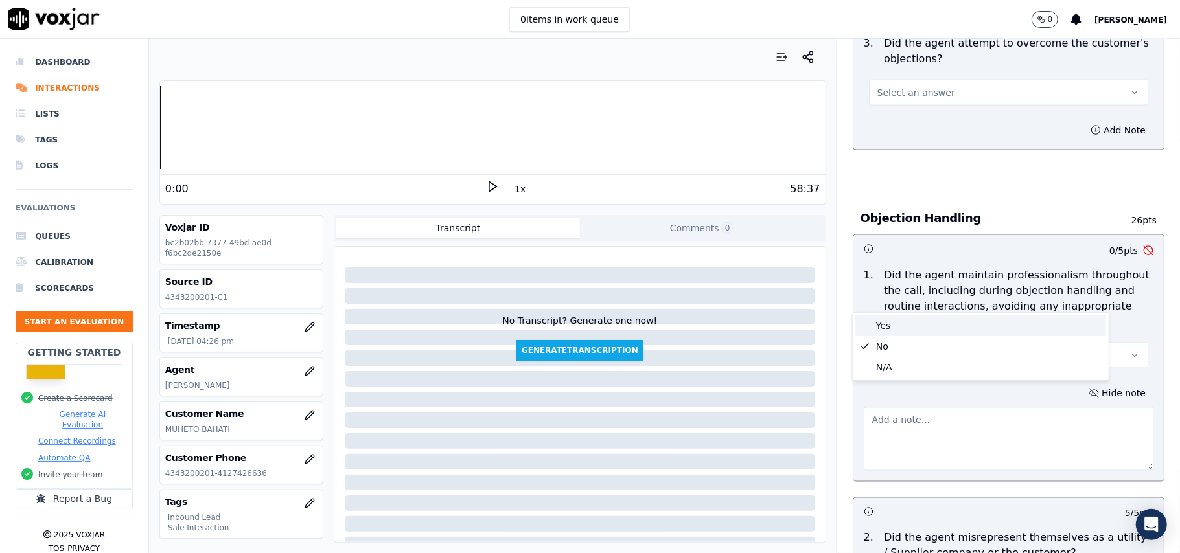
click at [865, 324] on span at bounding box center [864, 325] width 9 height 9
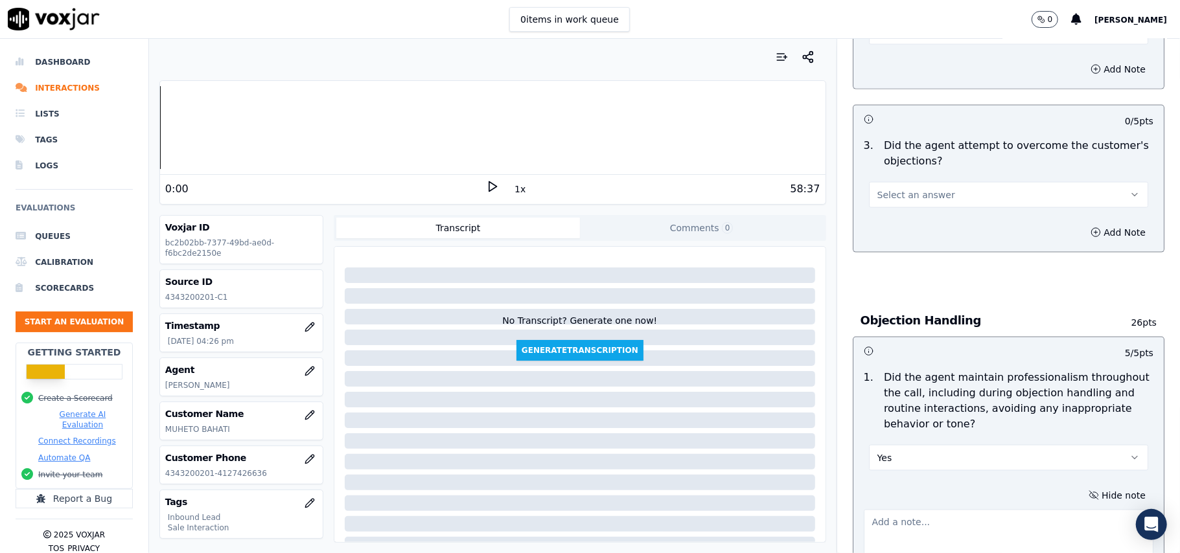
scroll to position [1208, 0]
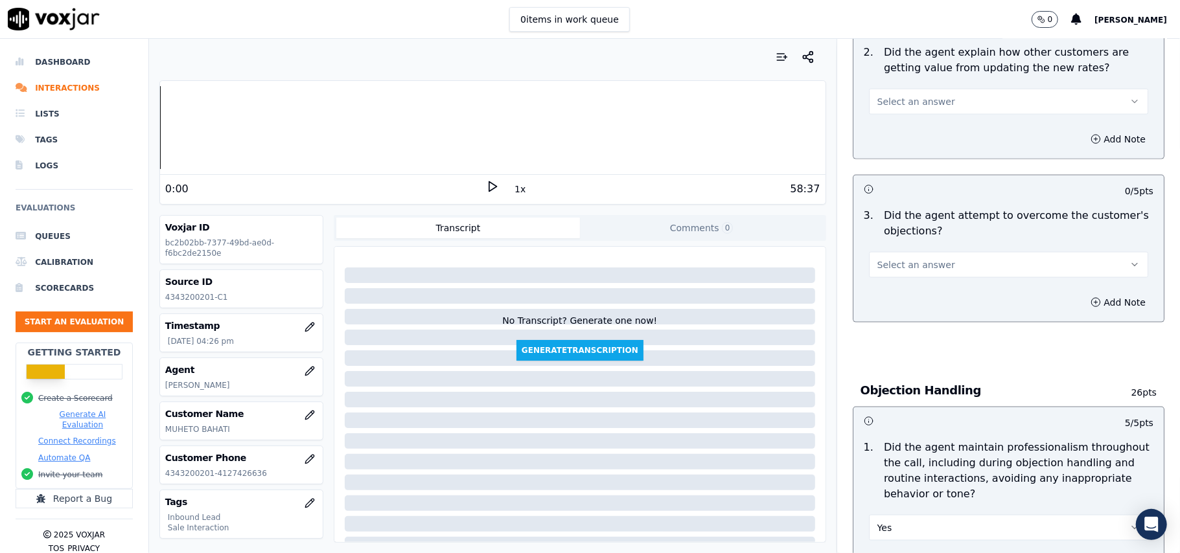
click at [939, 252] on button "Select an answer" at bounding box center [1008, 265] width 279 height 26
click at [921, 235] on div "Yes" at bounding box center [980, 235] width 251 height 21
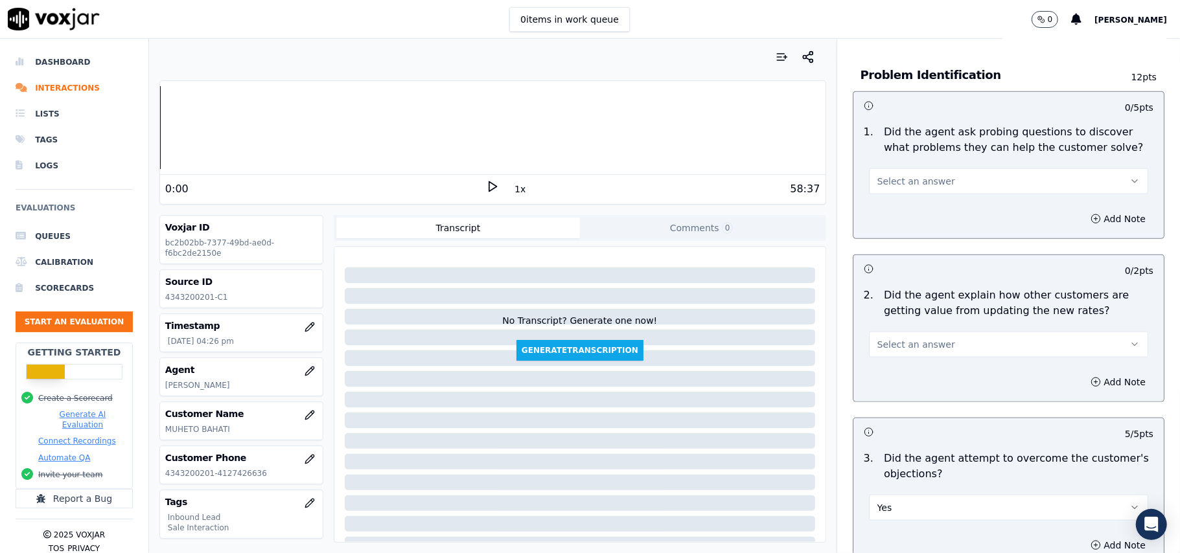
scroll to position [948, 0]
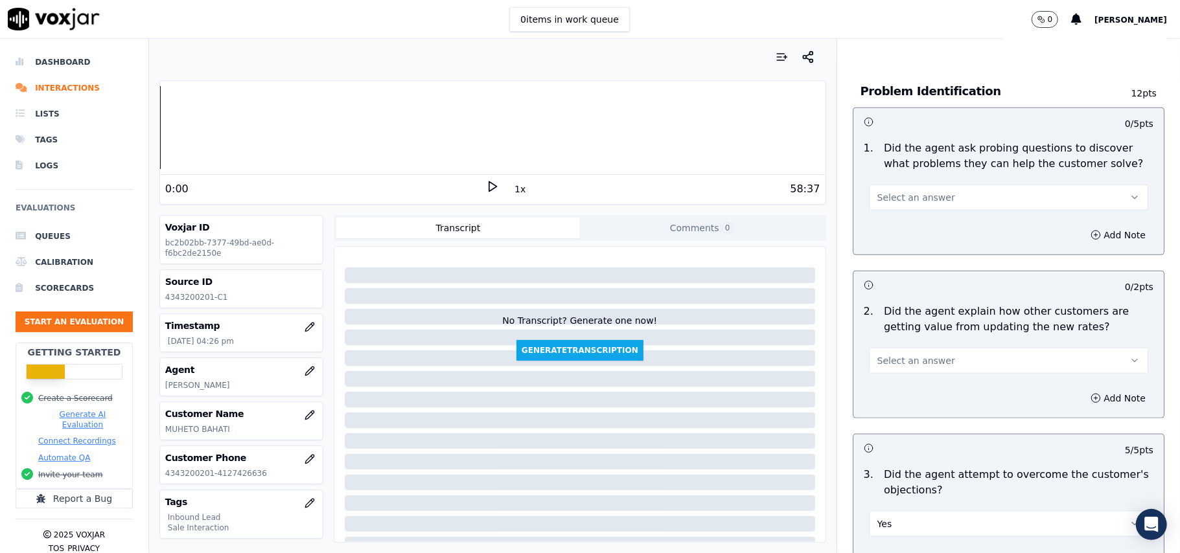
click at [935, 348] on button "Select an answer" at bounding box center [1008, 361] width 279 height 26
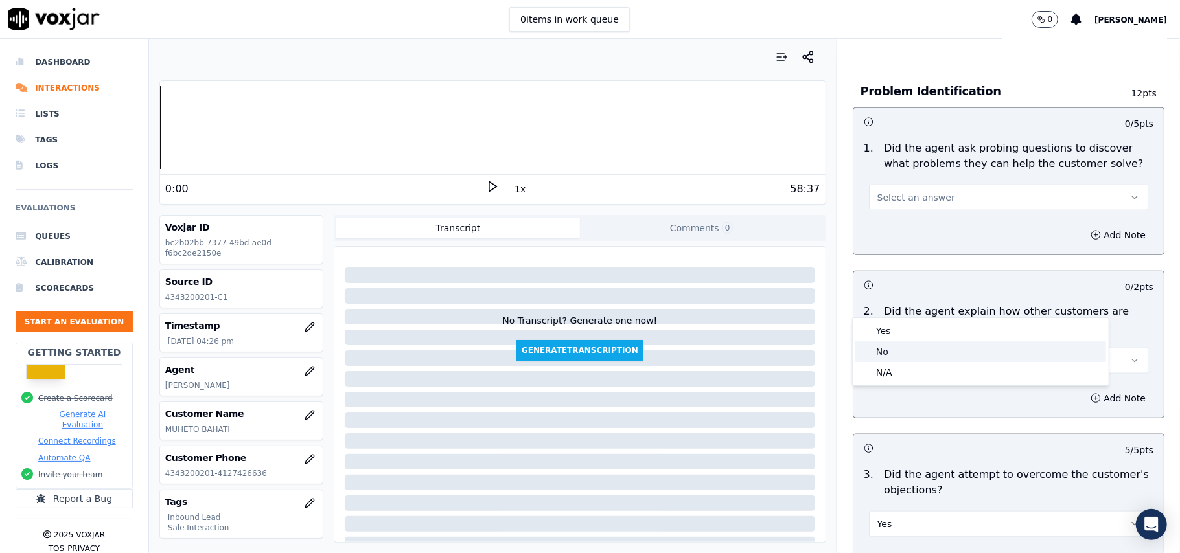
click at [912, 335] on div "Yes" at bounding box center [980, 331] width 251 height 21
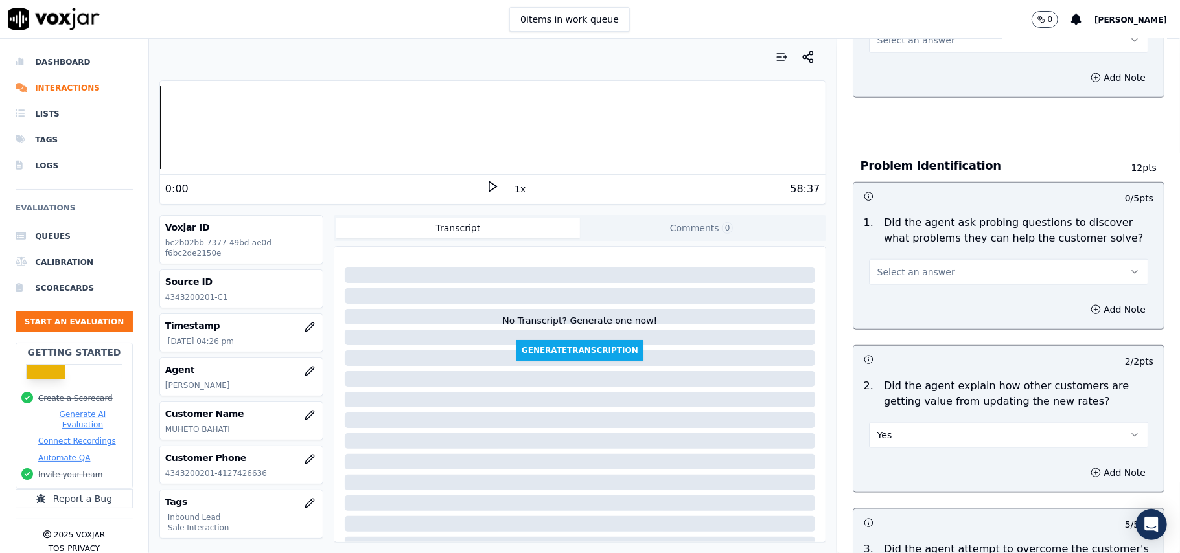
scroll to position [775, 0]
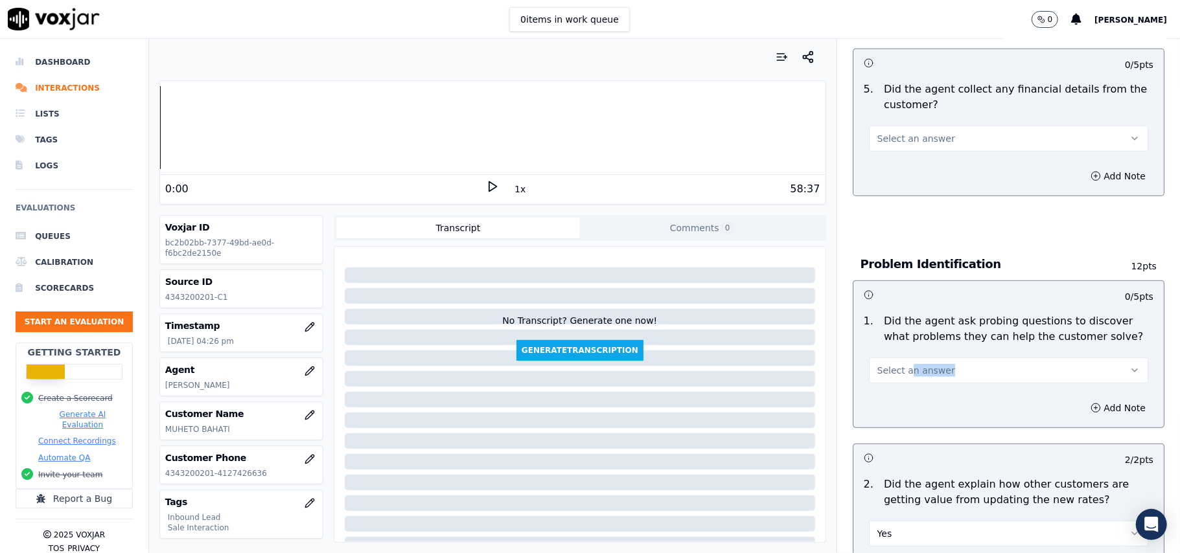
click at [891, 327] on div "0 / 5 pts 1 . Did the agent ask probing questions to discover what problems the…" at bounding box center [1009, 355] width 312 height 148
click at [874, 358] on button "Select an answer" at bounding box center [1008, 371] width 279 height 26
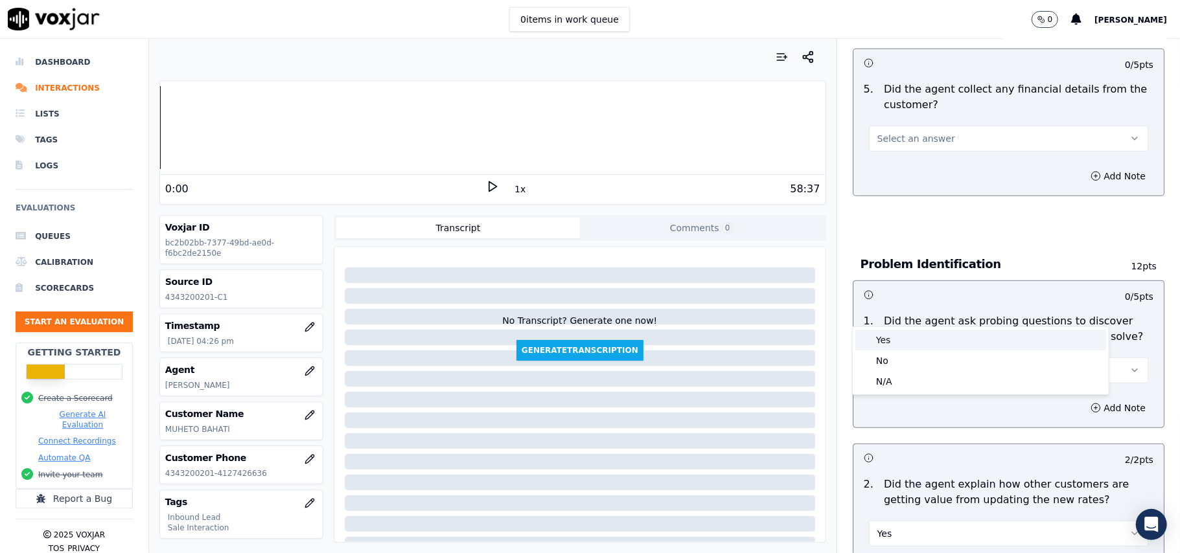
click at [864, 339] on span at bounding box center [864, 340] width 9 height 9
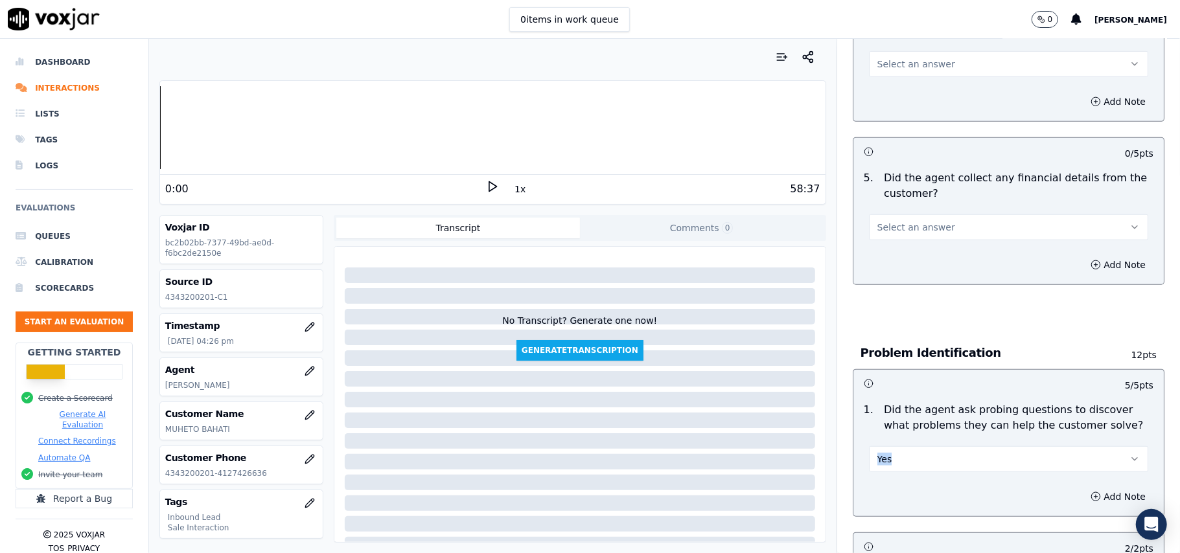
scroll to position [602, 0]
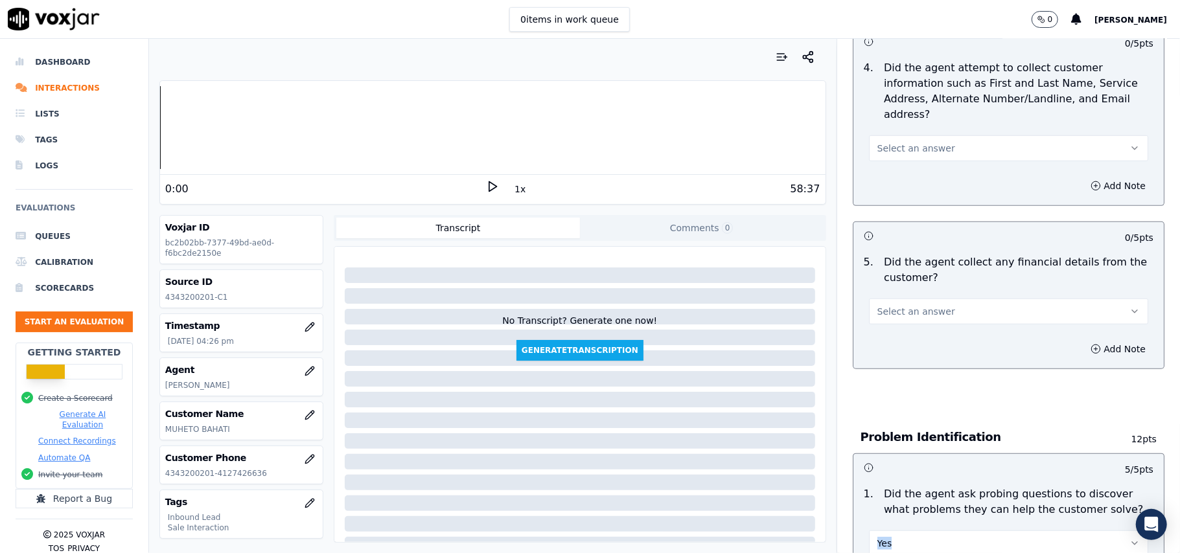
click at [915, 305] on span "Select an answer" at bounding box center [916, 311] width 78 height 13
click at [891, 299] on div "No" at bounding box center [980, 301] width 251 height 21
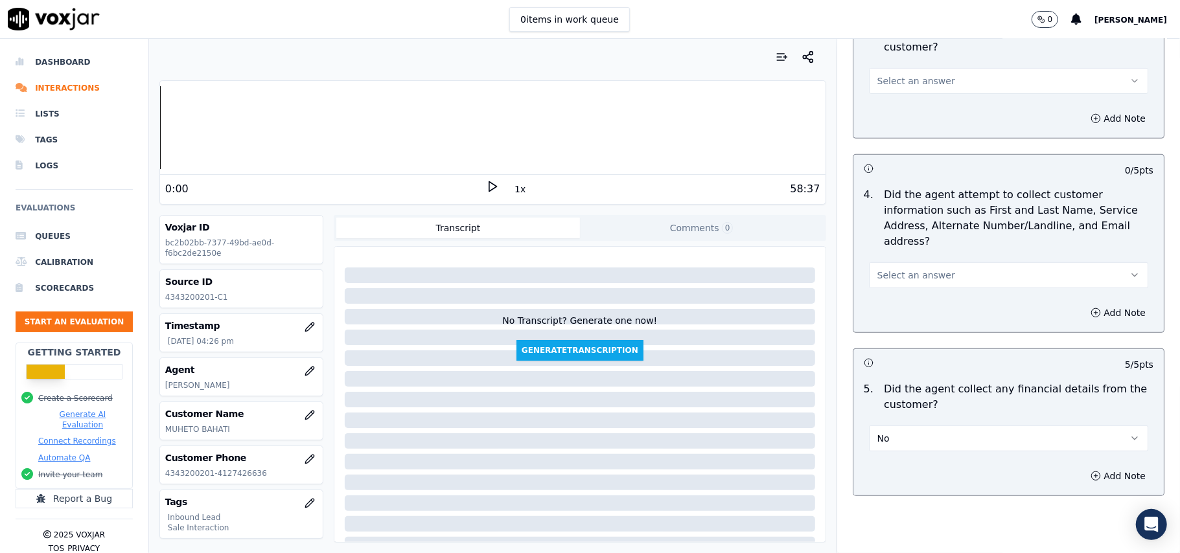
scroll to position [343, 0]
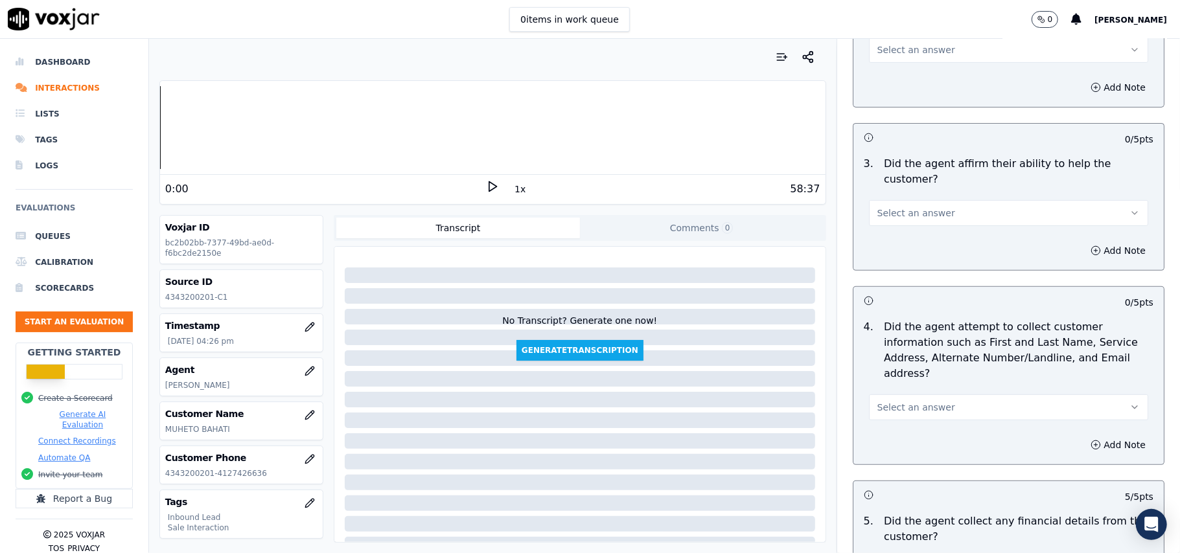
drag, startPoint x: 903, startPoint y: 339, endPoint x: 906, endPoint y: 346, distance: 7.0
click at [905, 401] on span "Select an answer" at bounding box center [916, 407] width 78 height 13
click at [910, 373] on div "Yes" at bounding box center [980, 375] width 251 height 21
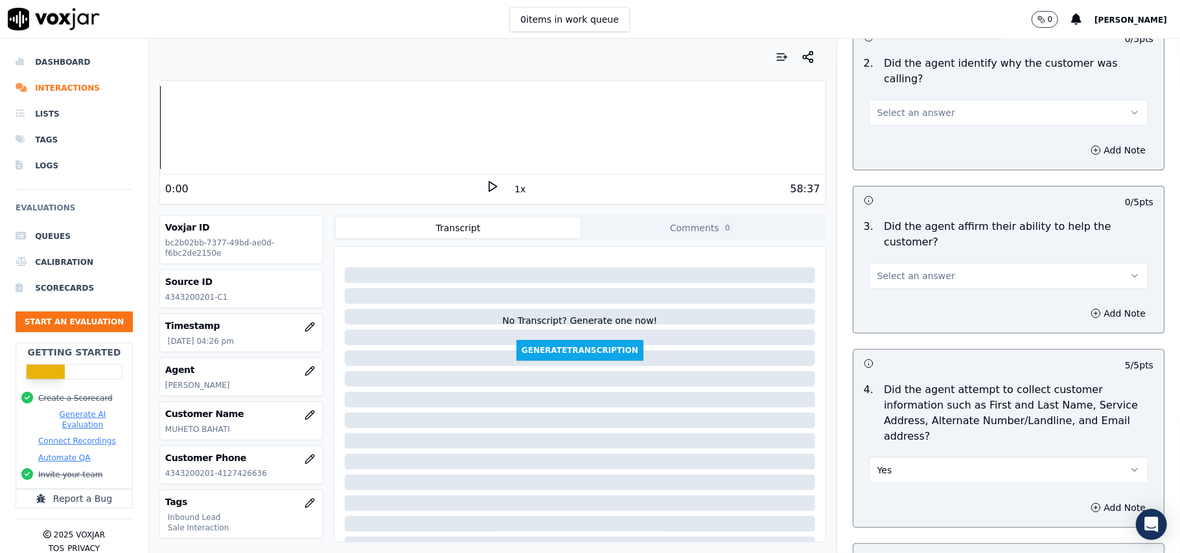
scroll to position [172, 0]
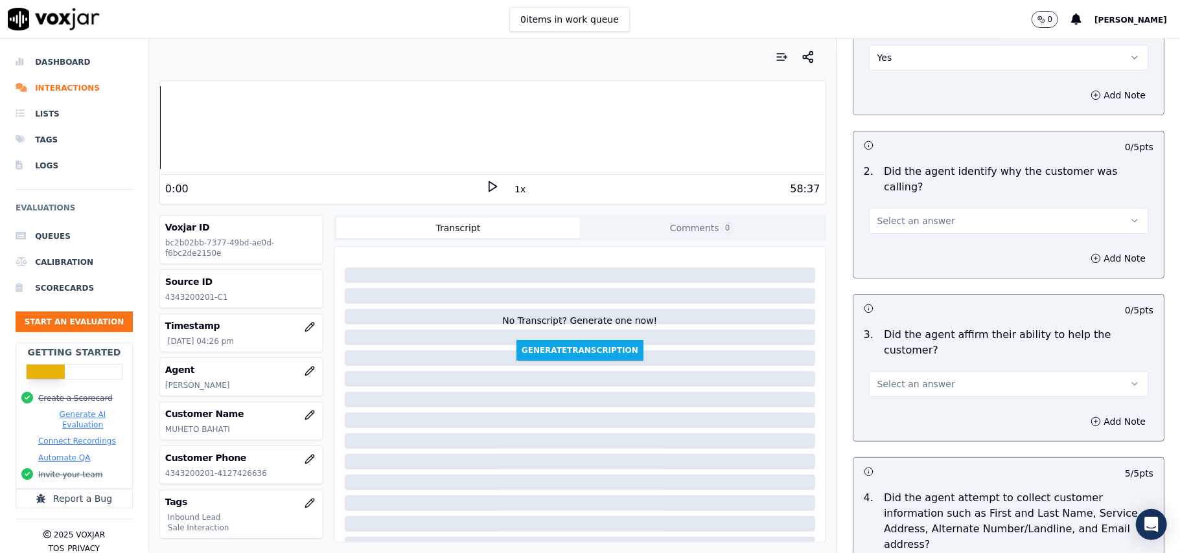
click at [902, 378] on span "Select an answer" at bounding box center [916, 384] width 78 height 13
click at [889, 406] on div "N/A" at bounding box center [980, 408] width 251 height 21
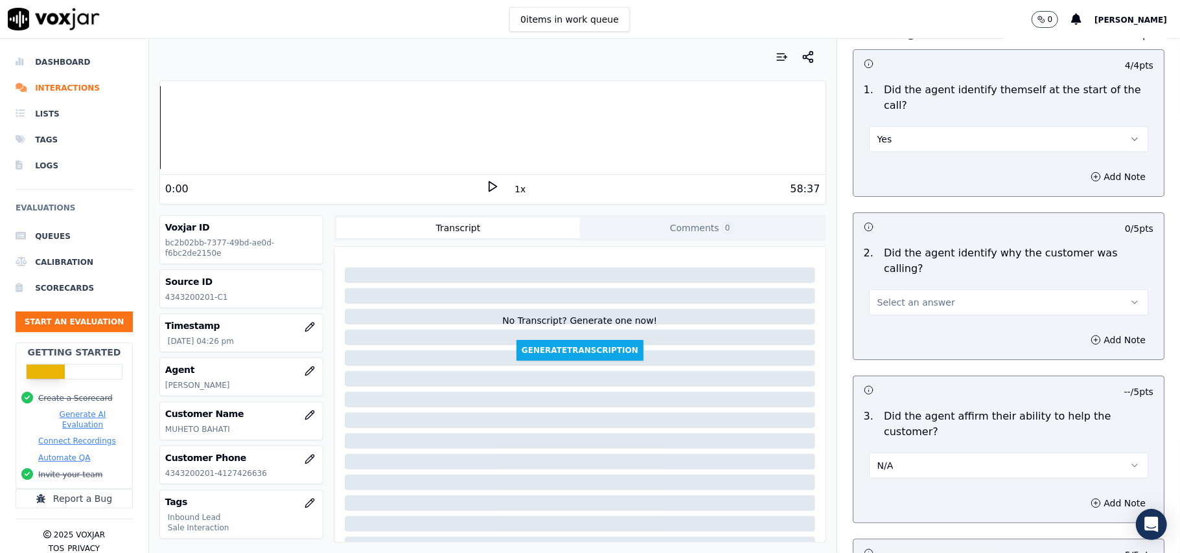
scroll to position [0, 0]
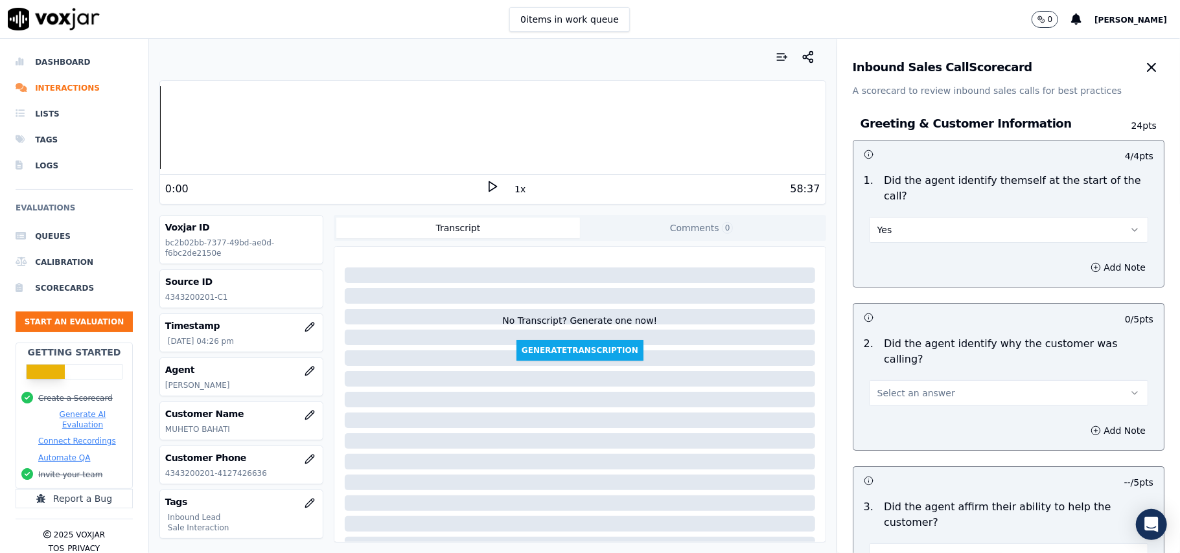
click at [921, 387] on span "Select an answer" at bounding box center [916, 393] width 78 height 13
click at [897, 392] on div "Yes" at bounding box center [980, 392] width 251 height 21
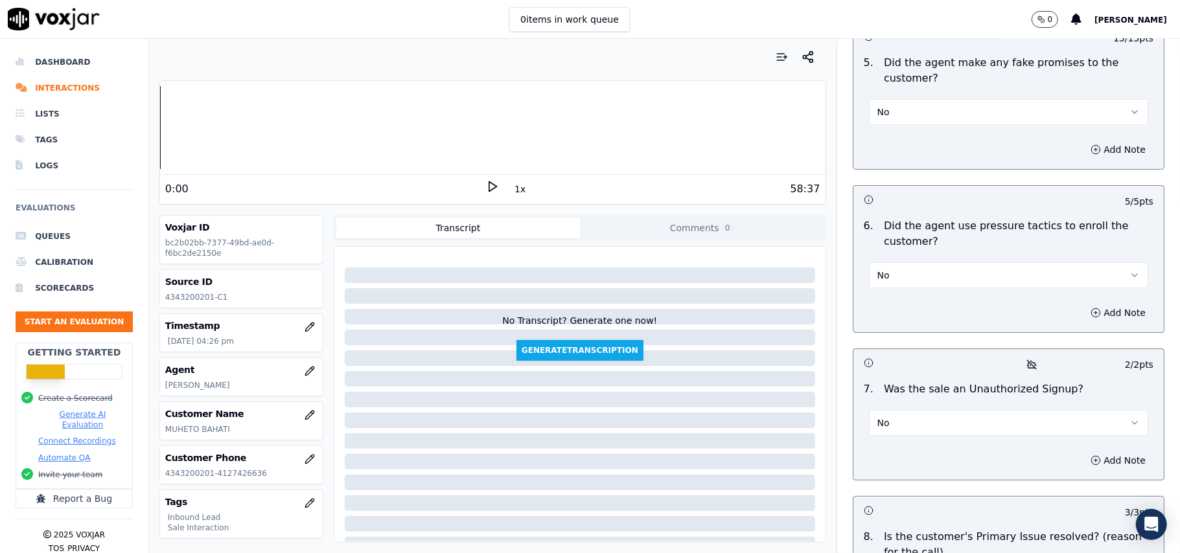
scroll to position [3764, 0]
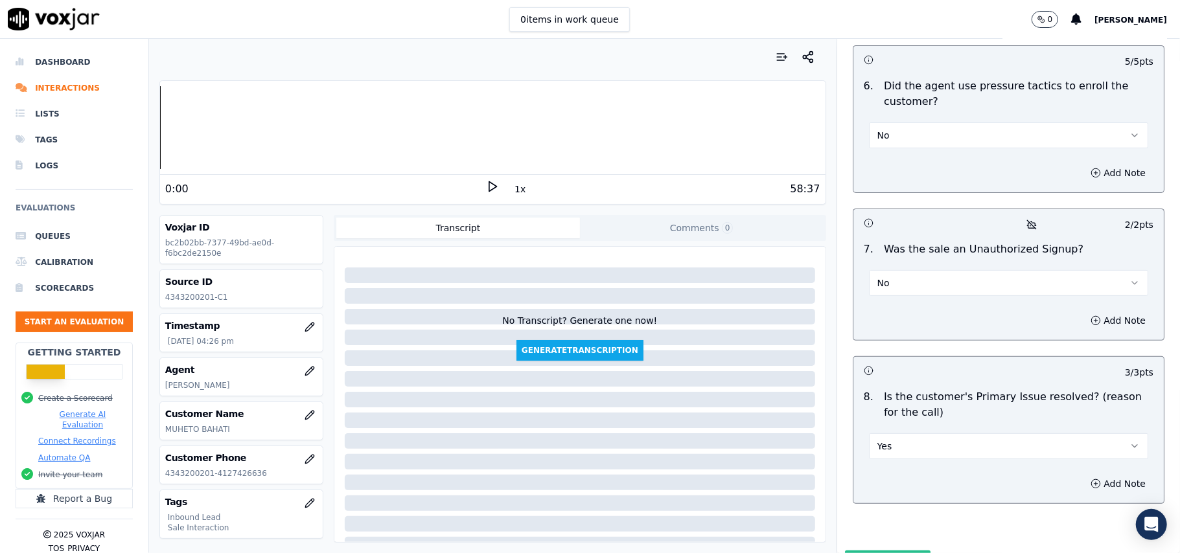
click at [868, 551] on button "Submit Scores" at bounding box center [888, 562] width 86 height 23
